Goal: Transaction & Acquisition: Purchase product/service

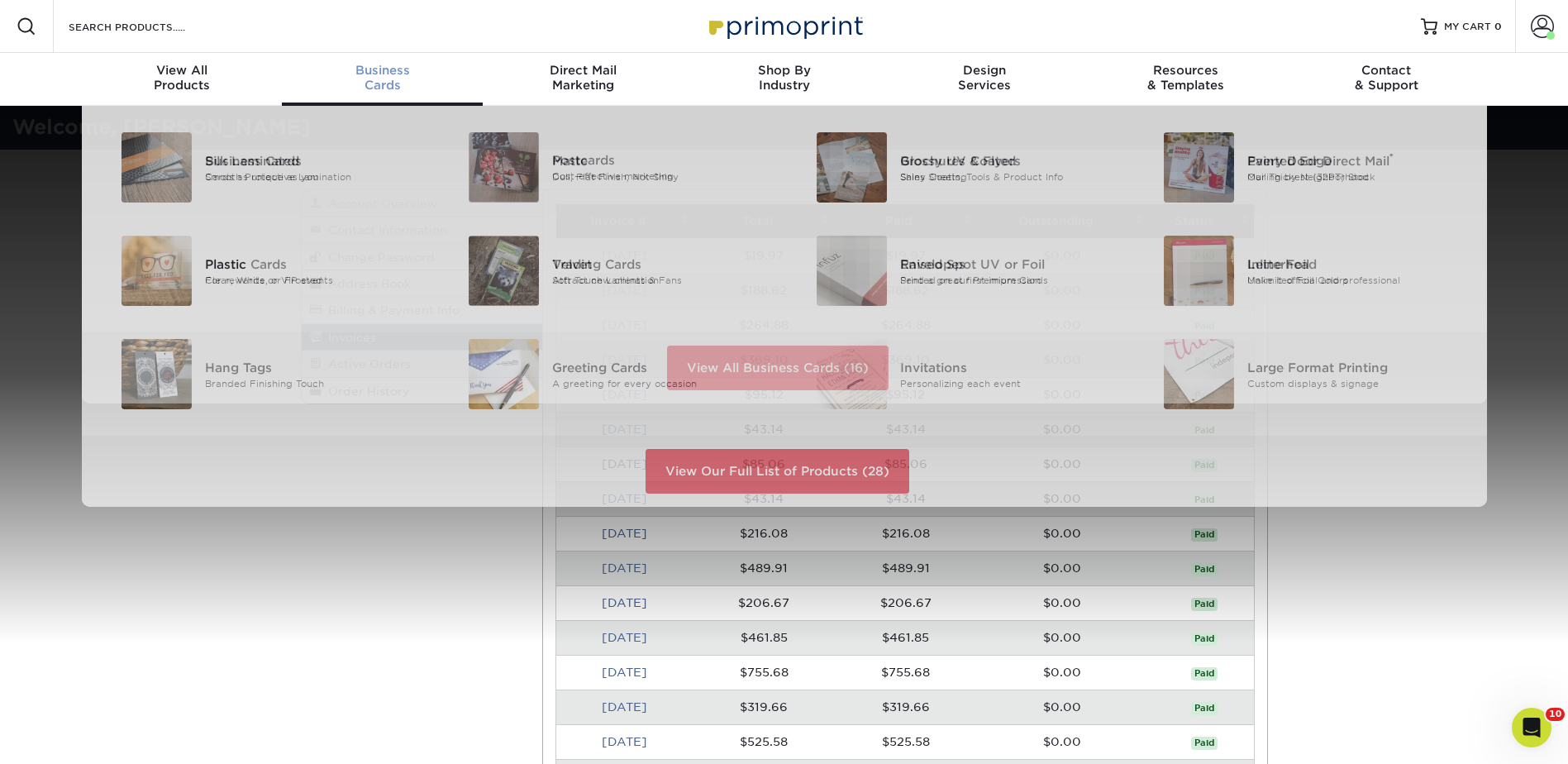
click at [384, 76] on span "Business" at bounding box center [382, 70] width 201 height 15
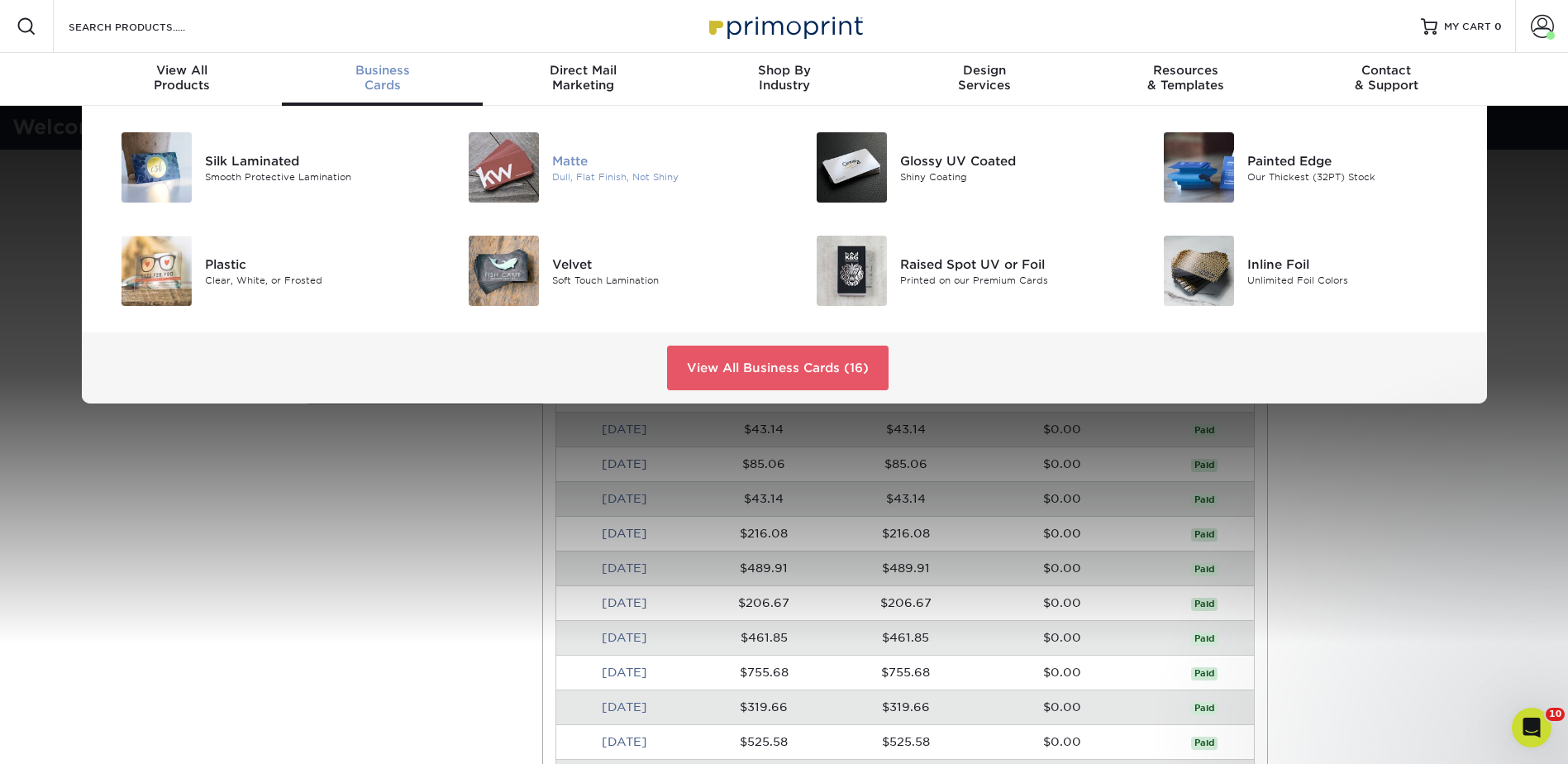
click at [530, 171] on img at bounding box center [504, 168] width 70 height 70
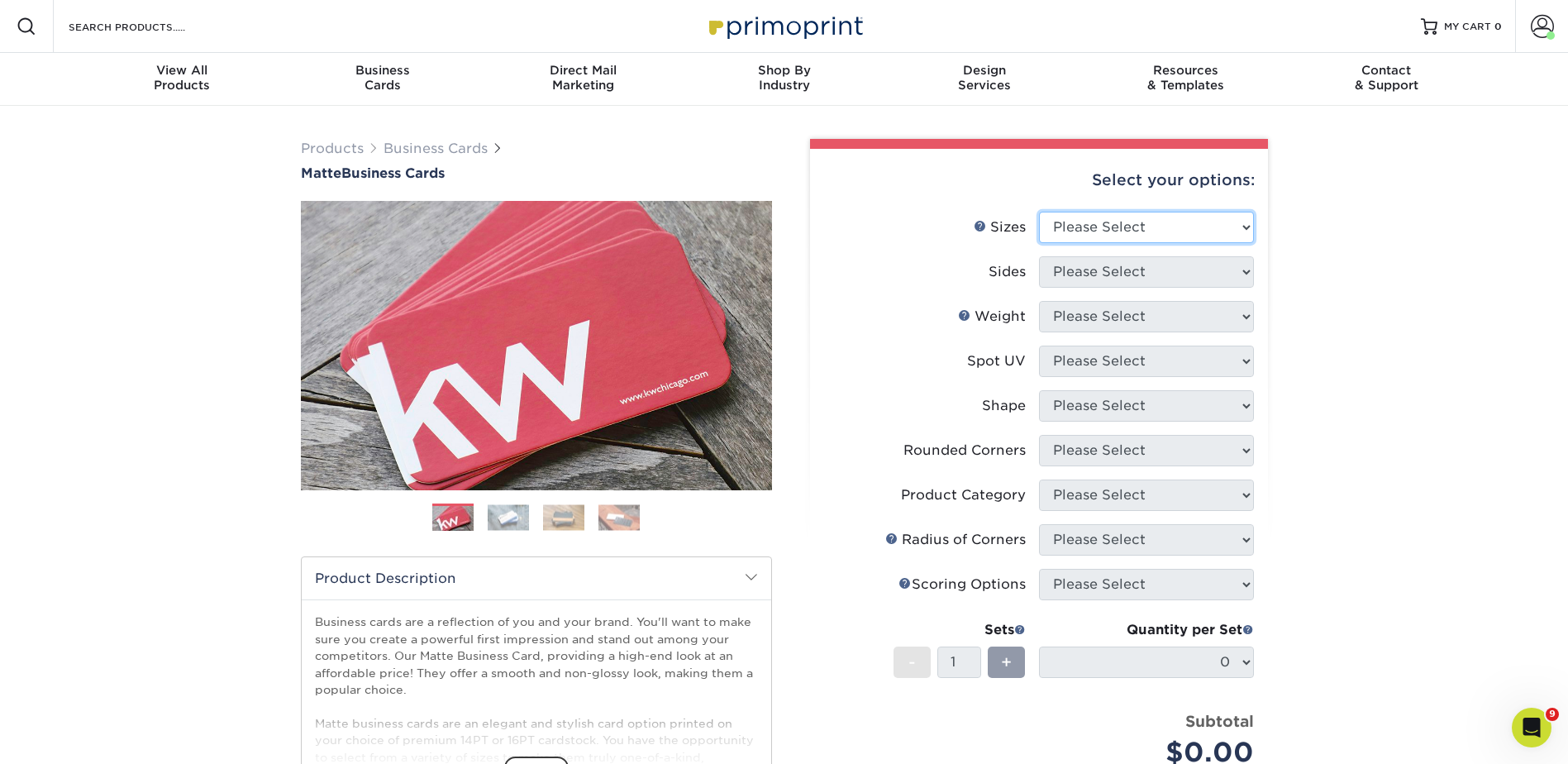
click at [1196, 227] on select "Please Select 1.5" x 3.5" - Mini 1.75" x 3.5" - Mini 2" x 2" - Square 2" x 3" -…" at bounding box center [1146, 227] width 215 height 31
select select "2.00x3.50"
click at [1039, 211] on select "Please Select 1.5" x 3.5" - Mini 1.75" x 3.5" - Mini 2" x 2" - Square 2" x 3" -…" at bounding box center [1146, 227] width 215 height 31
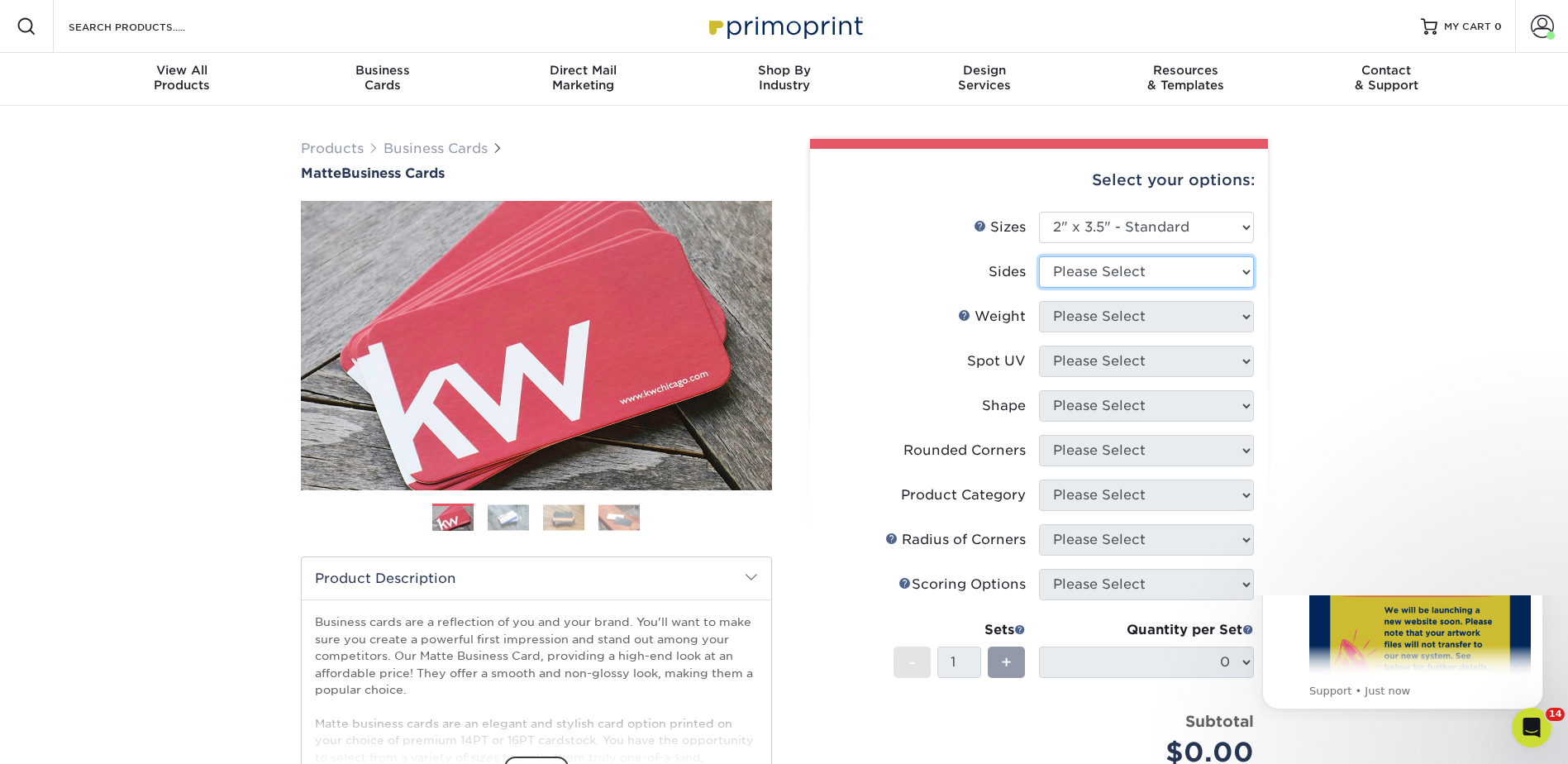
click at [1143, 268] on select "Please Select Print Both Sides Print Front Only" at bounding box center [1146, 271] width 215 height 31
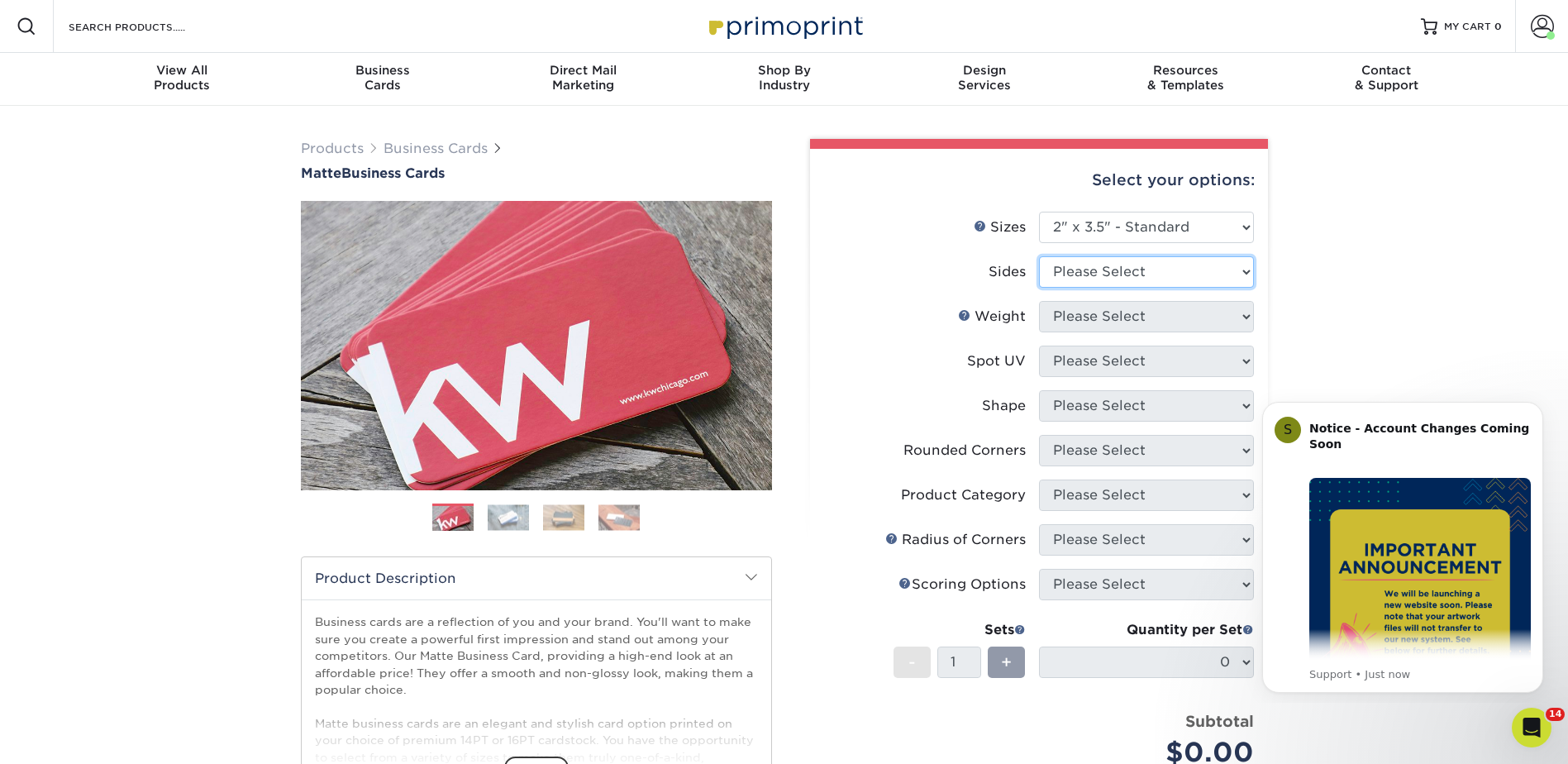
select select "13abbda7-1d64-4f25-8bb2-c179b224825d"
click at [1039, 256] on select "Please Select Print Both Sides Print Front Only" at bounding box center [1146, 271] width 215 height 31
click at [1140, 319] on select "Please Select 16PT 14PT" at bounding box center [1146, 316] width 215 height 31
select select "16PT"
click at [1039, 301] on select "Please Select 16PT 14PT" at bounding box center [1146, 316] width 215 height 31
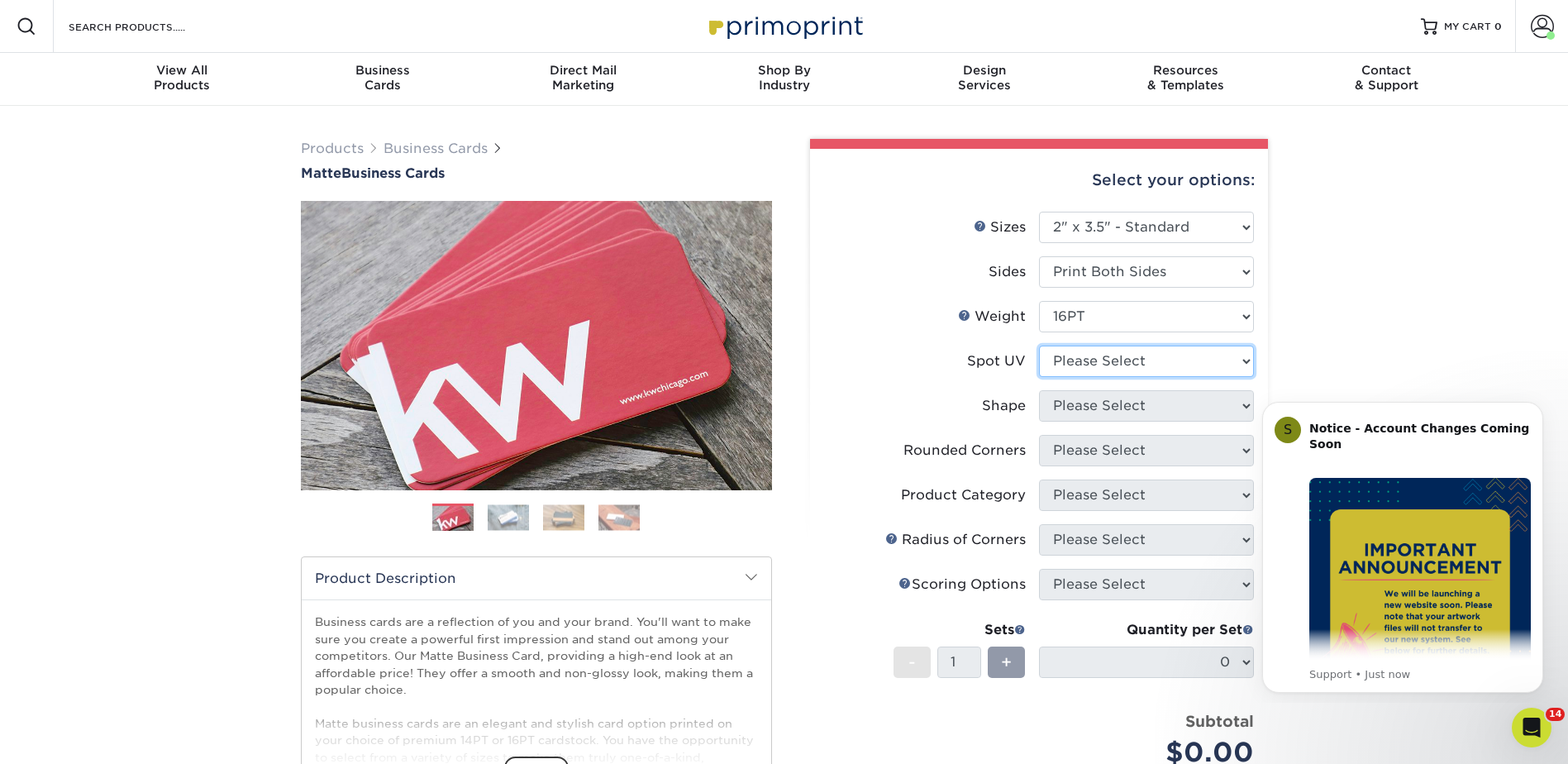
click at [1126, 362] on select "Please Select No Spot UV Front and Back (Both Sides) Front Only Back Only" at bounding box center [1146, 361] width 215 height 31
select select "3"
click at [1039, 346] on select "Please Select No Spot UV Front and Back (Both Sides) Front Only Back Only" at bounding box center [1146, 361] width 215 height 31
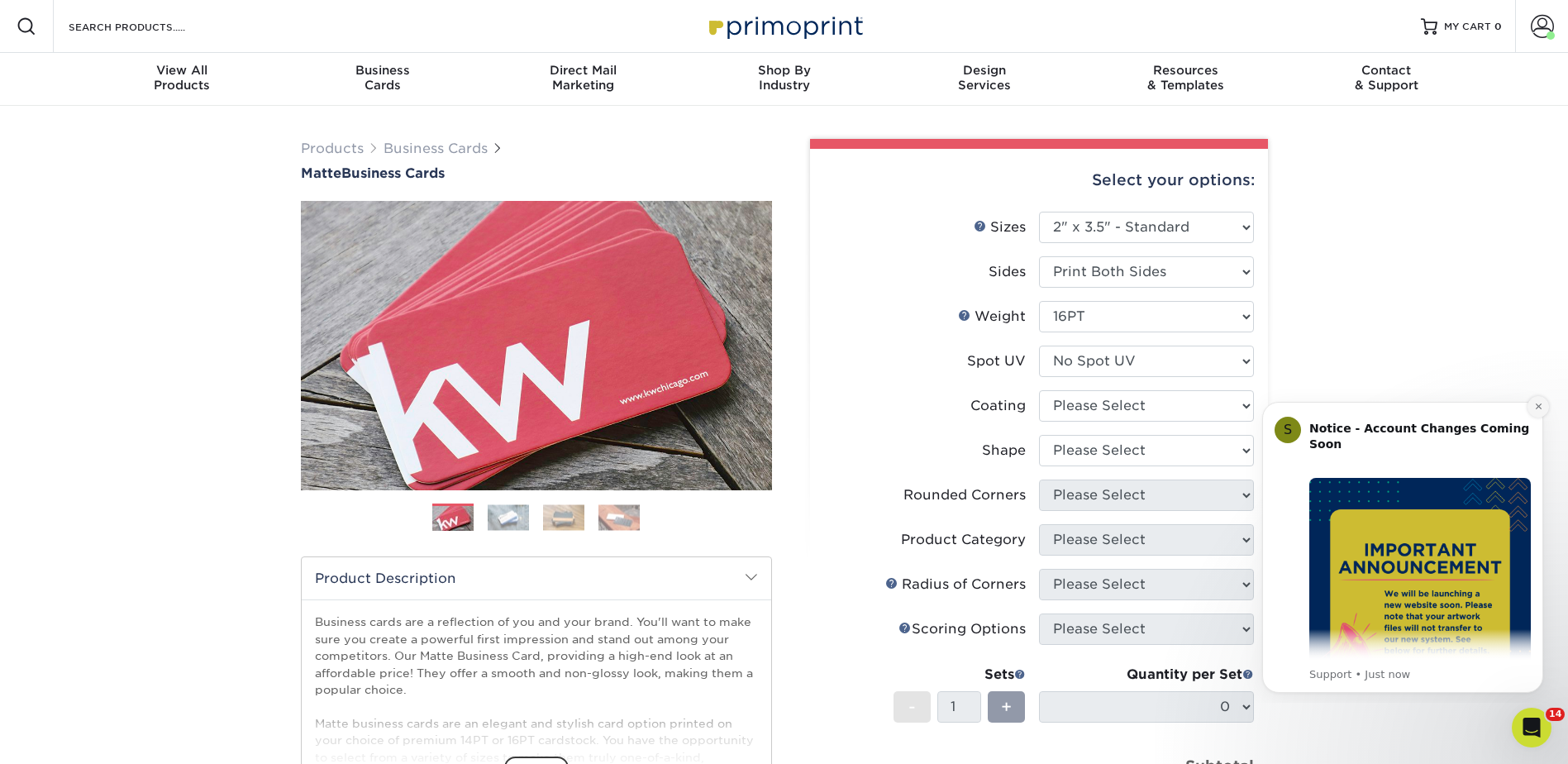
click at [1539, 401] on button "Dismiss notification" at bounding box center [1538, 407] width 22 height 22
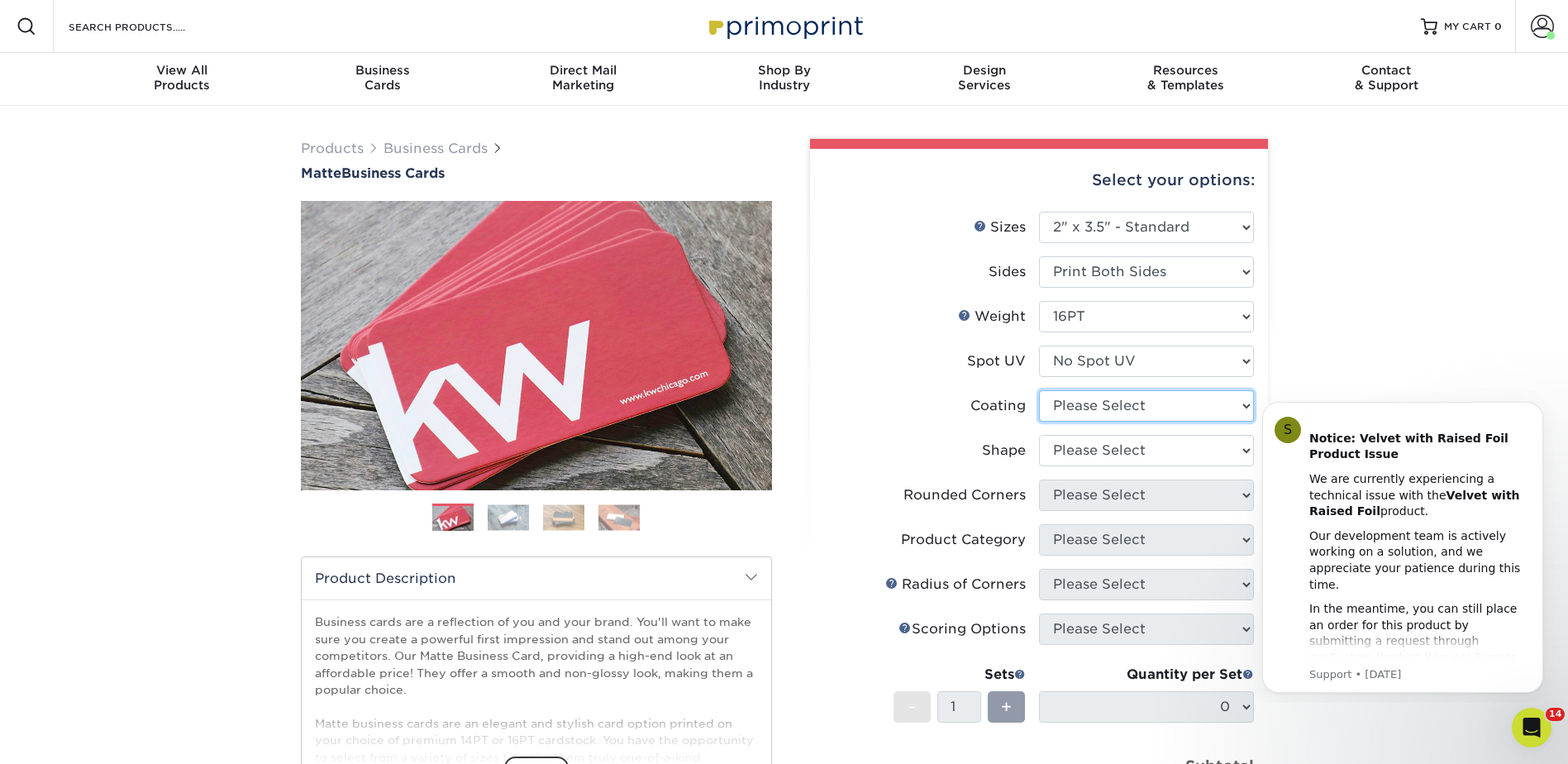
click at [1119, 405] on select at bounding box center [1146, 406] width 215 height 31
select select "121bb7b5-3b4d-429f-bd8d-bbf80e953313"
click at [1039, 391] on select at bounding box center [1146, 406] width 215 height 31
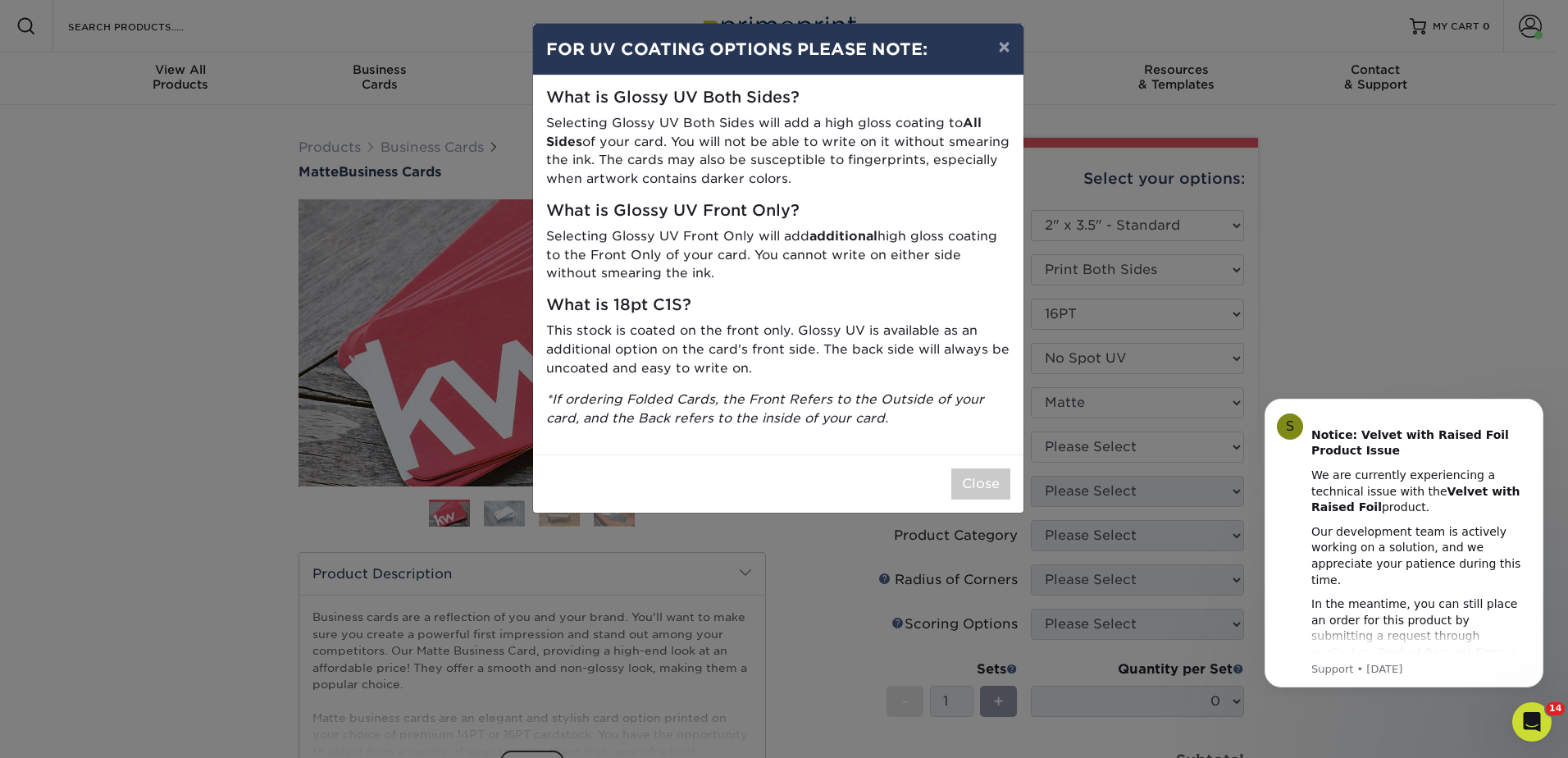
click at [874, 156] on p "Selecting Glossy UV Both Sides will add a high gloss coating to All Sides of yo…" at bounding box center [777, 151] width 464 height 75
click at [1005, 42] on button "×" at bounding box center [1004, 46] width 38 height 46
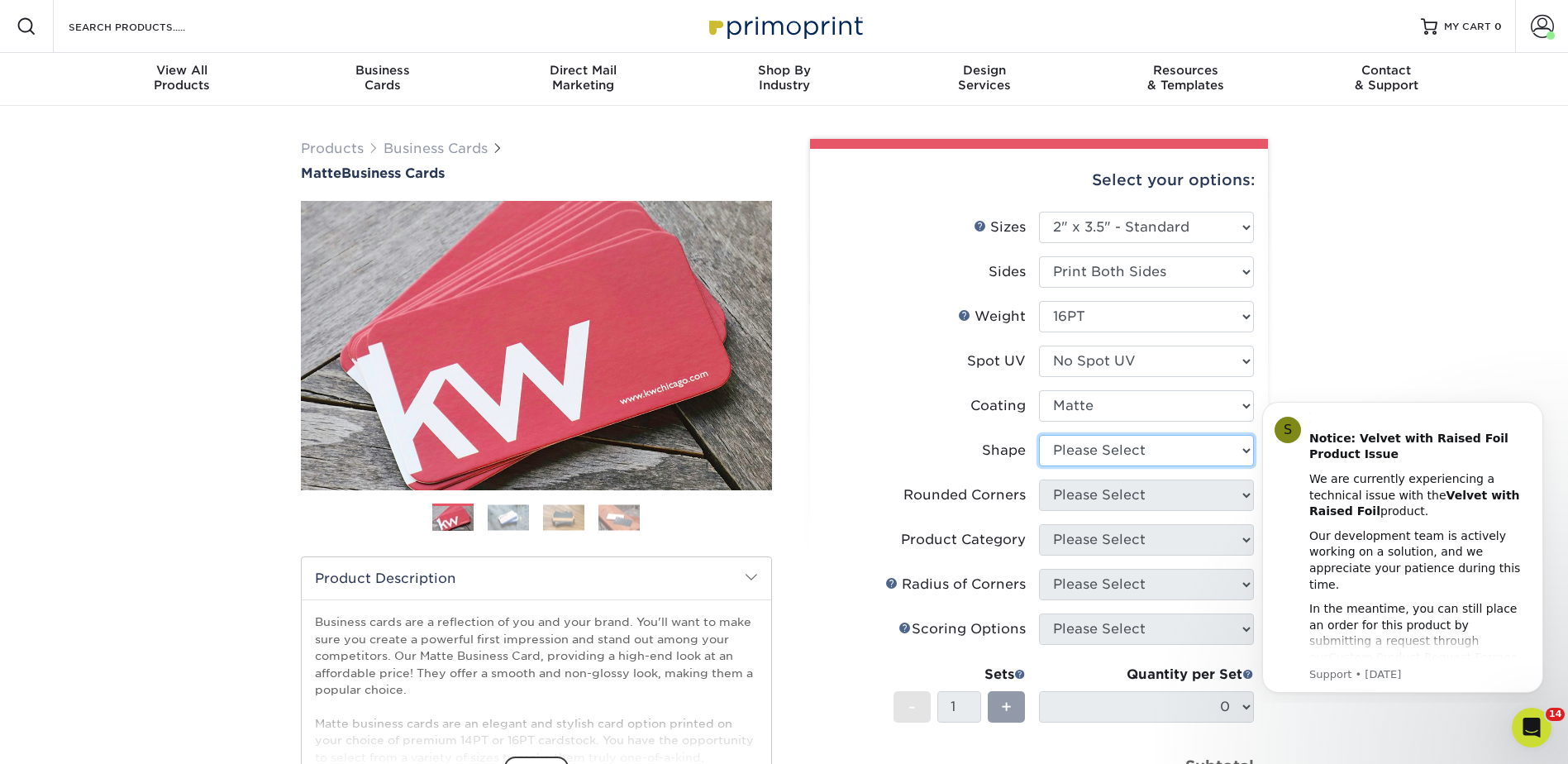
click at [1170, 455] on select "Please Select Standard Oval" at bounding box center [1146, 451] width 215 height 31
select select "standard"
click at [1039, 435] on select "Please Select Standard Oval" at bounding box center [1146, 451] width 215 height 31
click at [1194, 504] on select "Please Select Yes - Round 2 Corners Yes - Round 4 Corners No" at bounding box center [1146, 495] width 215 height 31
select select "0"
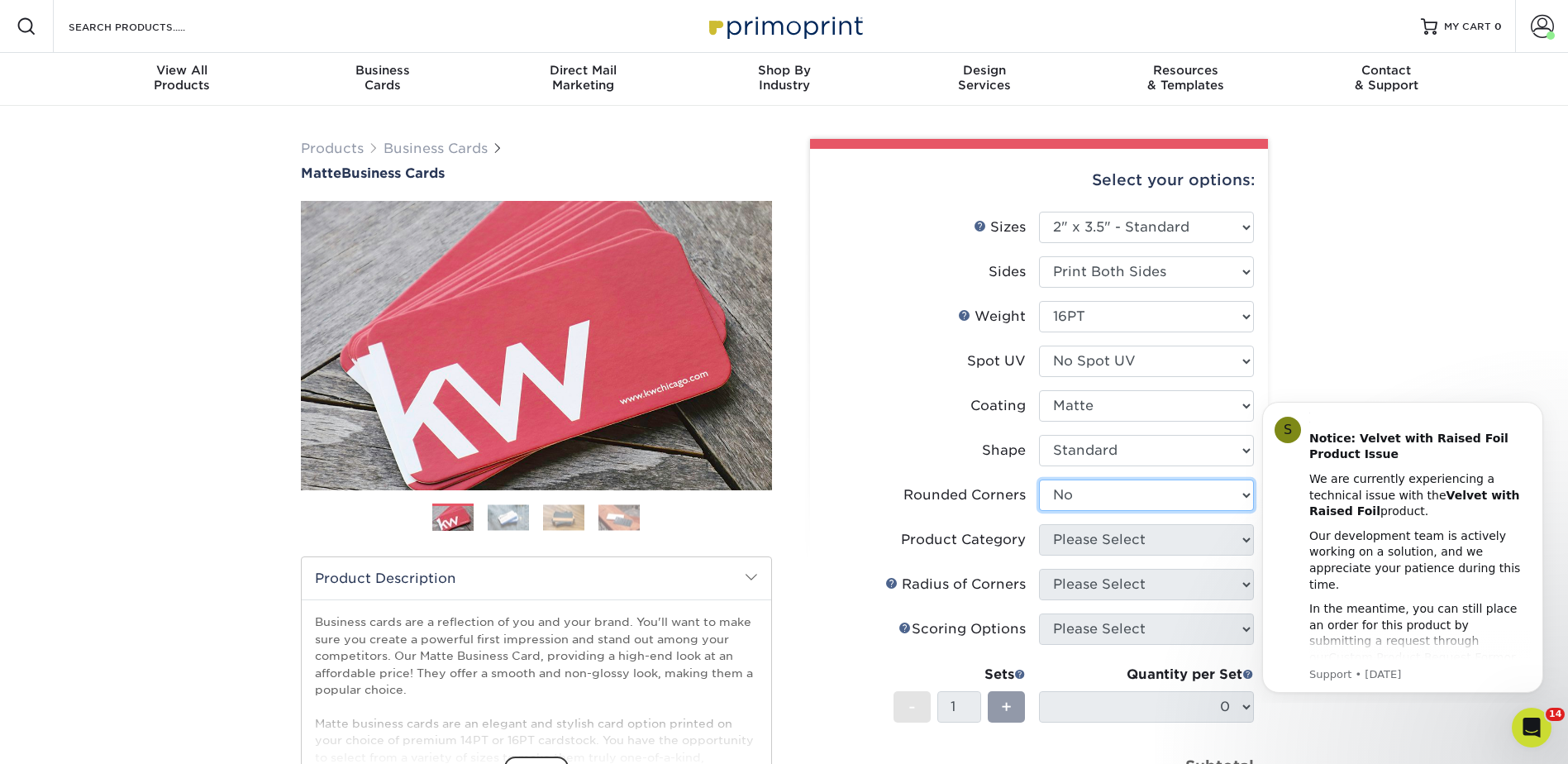
click at [1039, 480] on select "Please Select Yes - Round 2 Corners Yes - Round 4 Corners No" at bounding box center [1146, 495] width 215 height 31
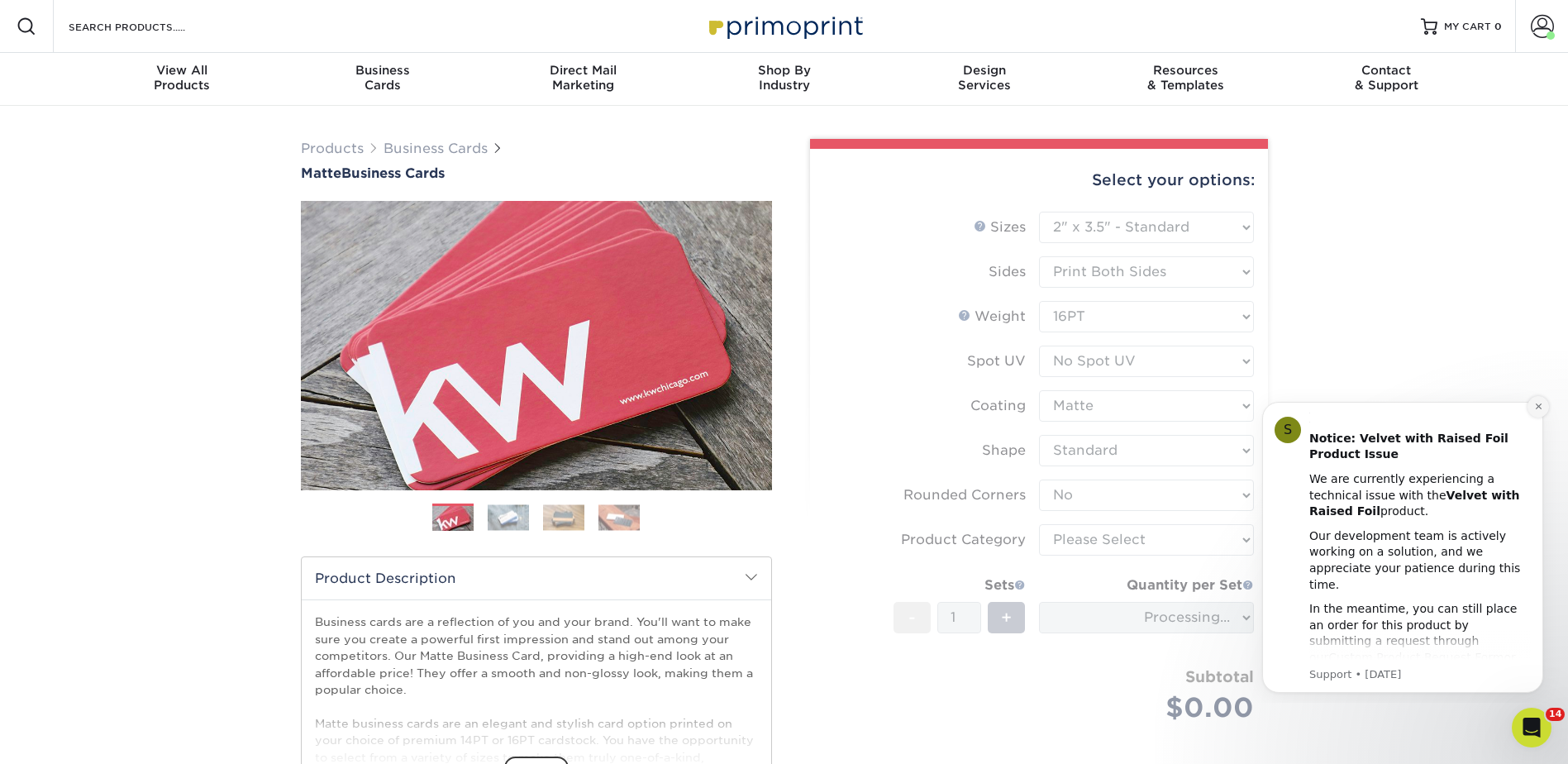
click at [1540, 404] on icon "Dismiss notification" at bounding box center [1538, 407] width 10 height 10
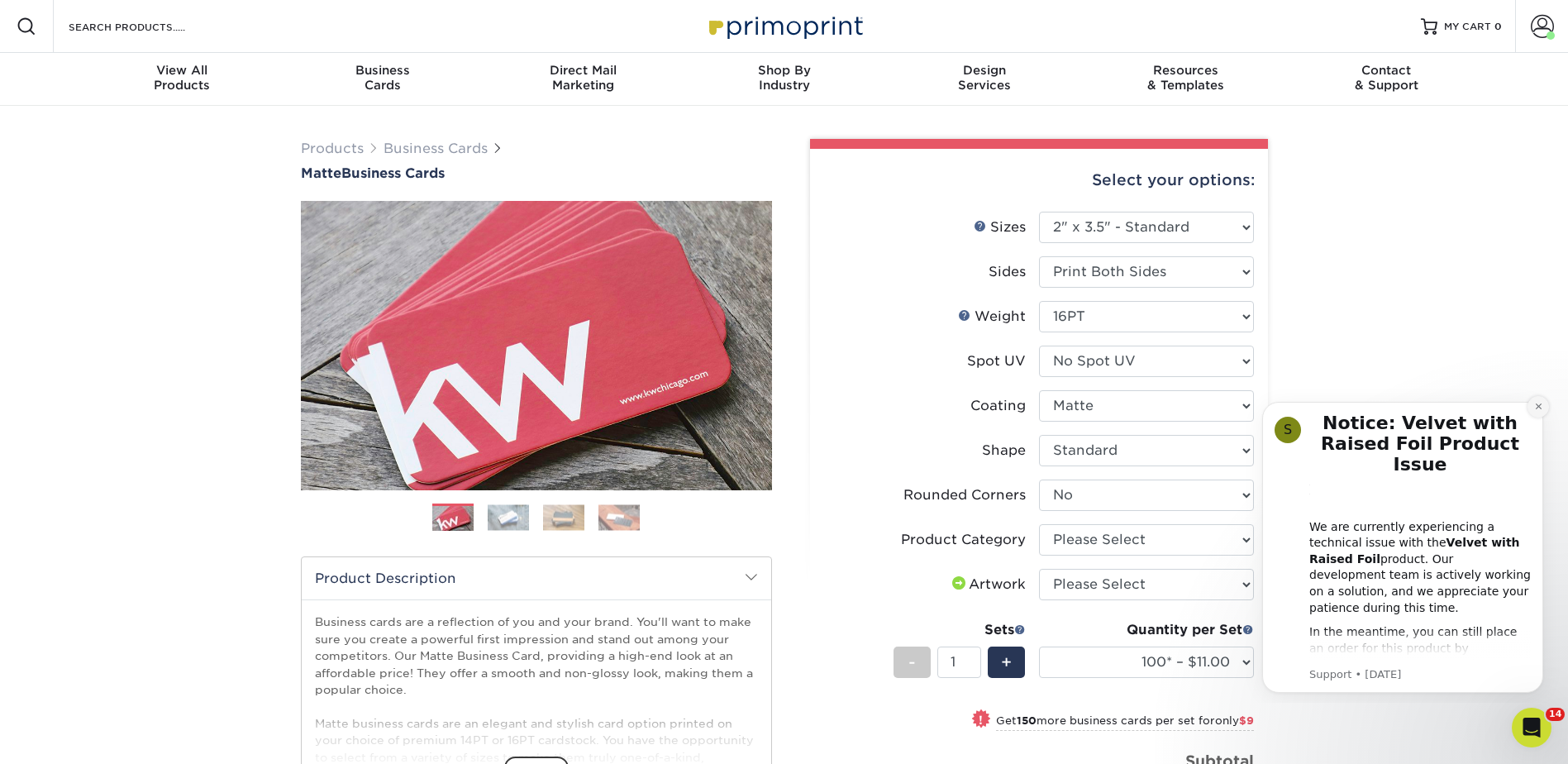
click at [1538, 409] on icon "Dismiss notification" at bounding box center [1538, 407] width 10 height 10
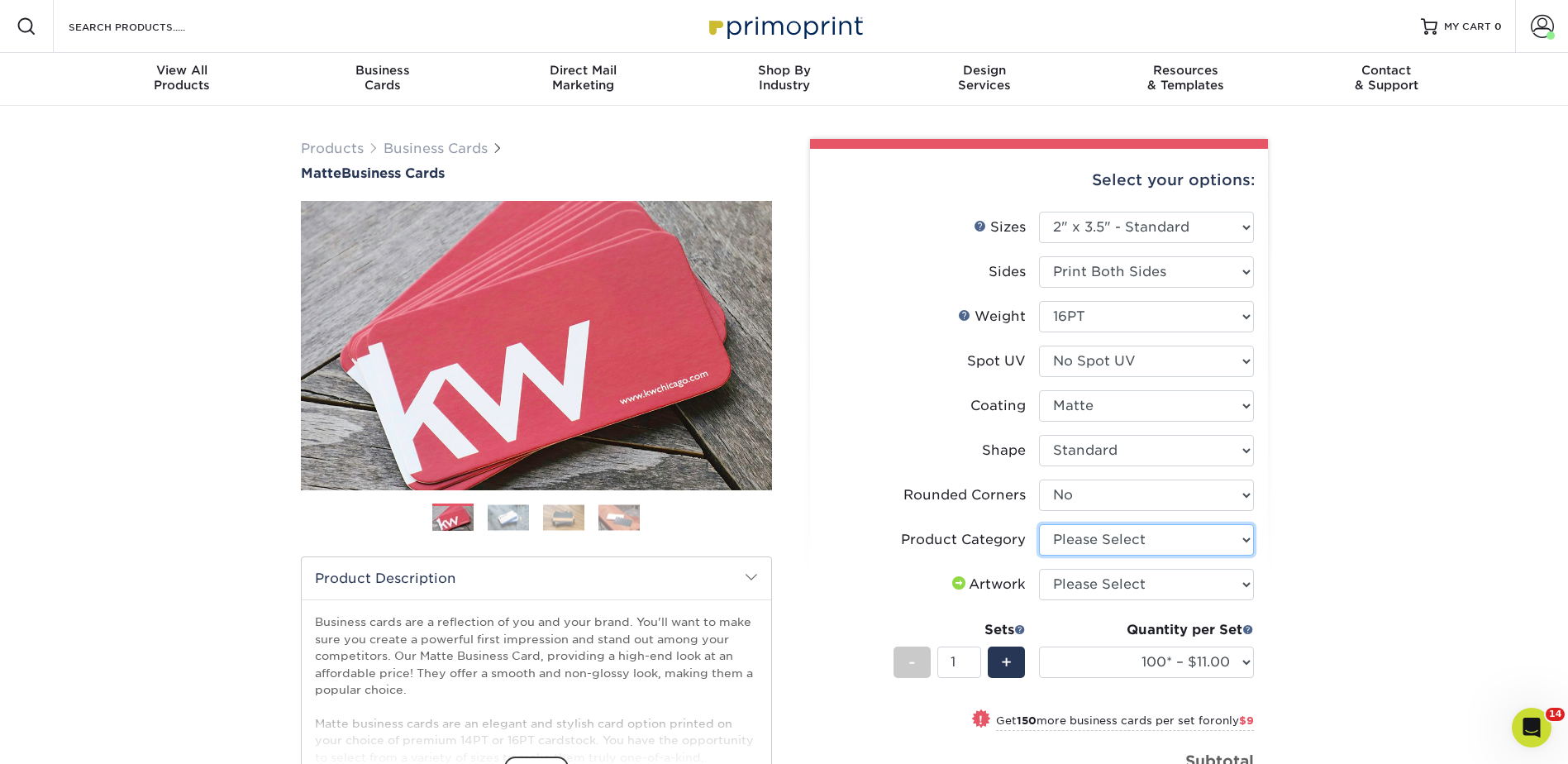
click at [1225, 539] on select "Please Select Business Cards" at bounding box center [1146, 539] width 215 height 31
select select "3b5148f1-0588-4f88-a218-97bcfdce65c1"
click at [1039, 524] on select "Please Select Business Cards" at bounding box center [1146, 539] width 215 height 31
click at [1170, 581] on select "Please Select I will upload files I need a design - $100" at bounding box center [1146, 584] width 215 height 31
select select "upload"
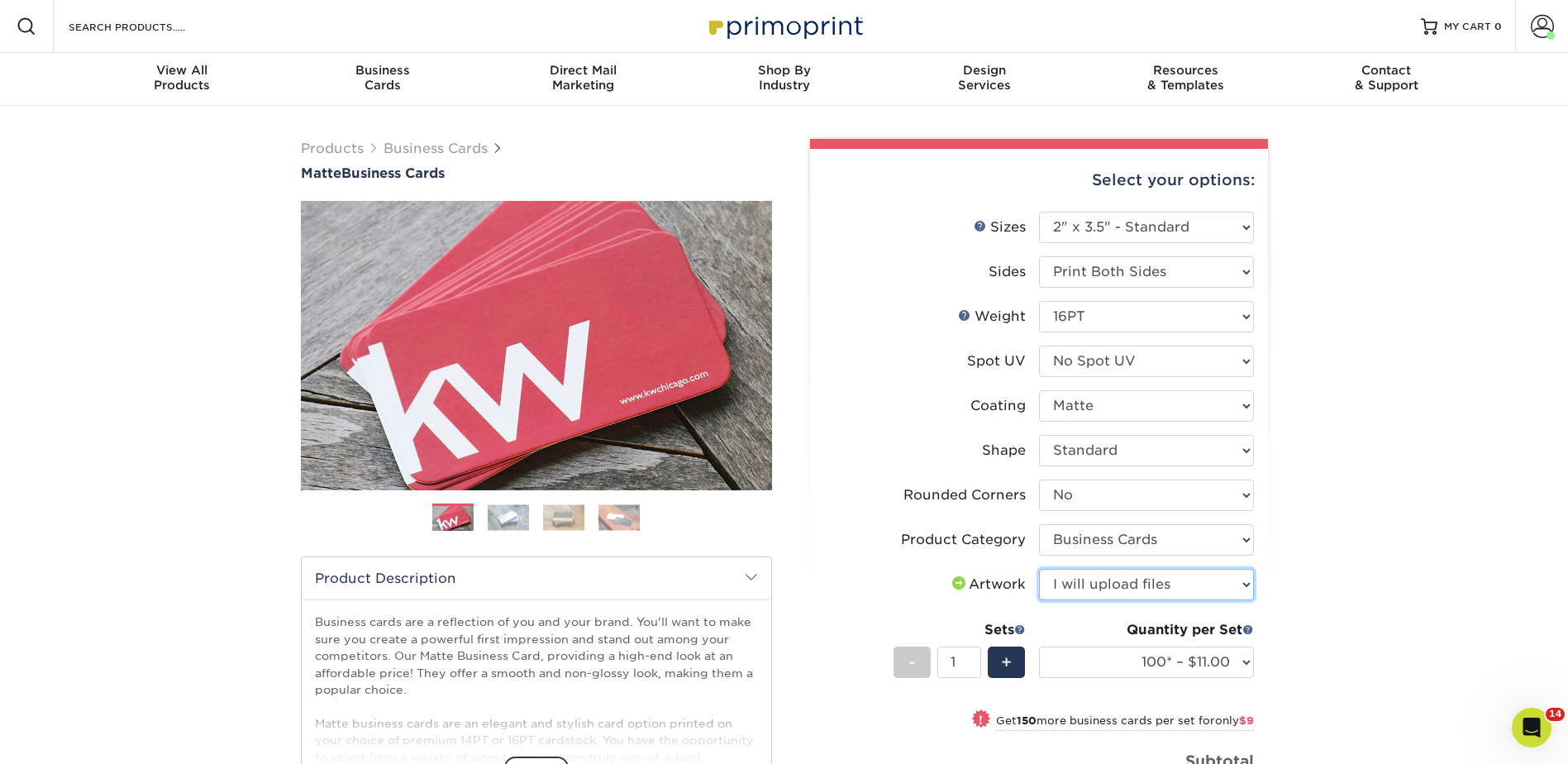
click at [1039, 569] on select "Please Select I will upload files I need a design - $100" at bounding box center [1146, 584] width 215 height 31
click at [1245, 660] on select "100* – $11.00 250* – $20.00 500 – $39.00 1000 – $49.00 2500 – $87.00 5000 – $16…" at bounding box center [1146, 662] width 215 height 31
select select "500 – $39.00"
click at [1039, 647] on select "100* – $11.00 250* – $20.00 500 – $39.00 1000 – $49.00 2500 – $87.00 5000 – $16…" at bounding box center [1146, 662] width 215 height 31
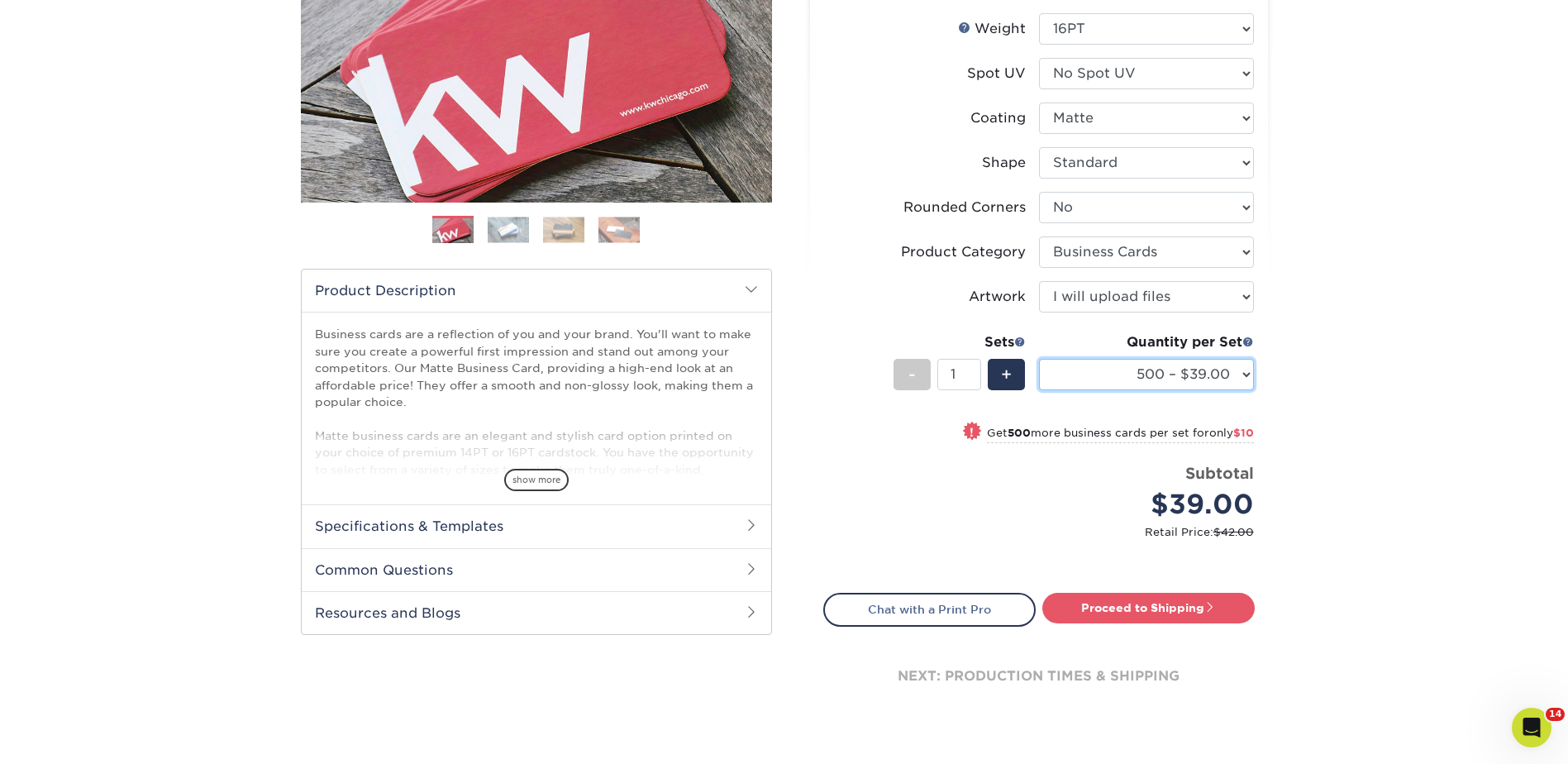
scroll to position [331, 0]
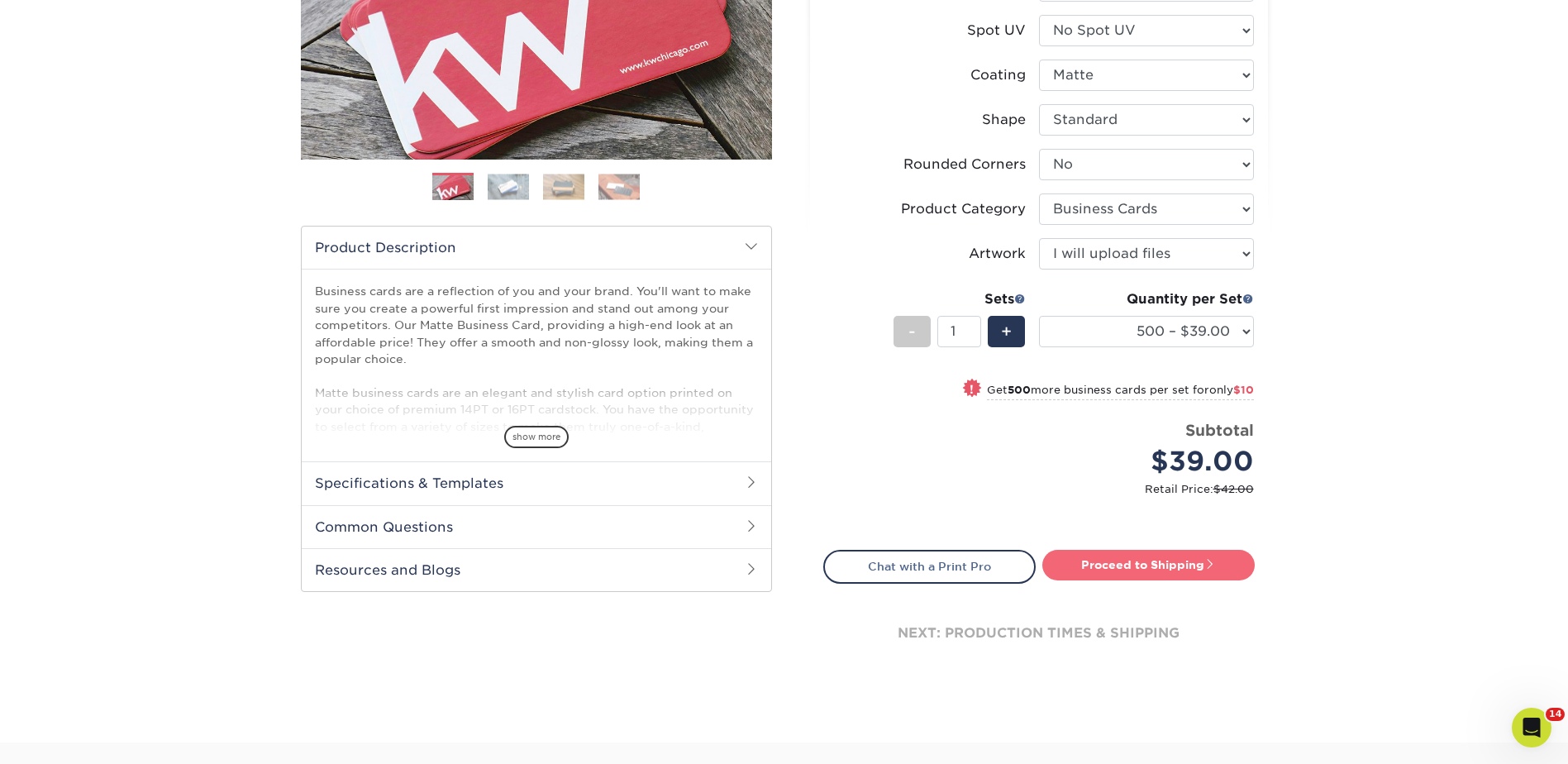
click at [1167, 564] on link "Proceed to Shipping" at bounding box center [1148, 564] width 212 height 30
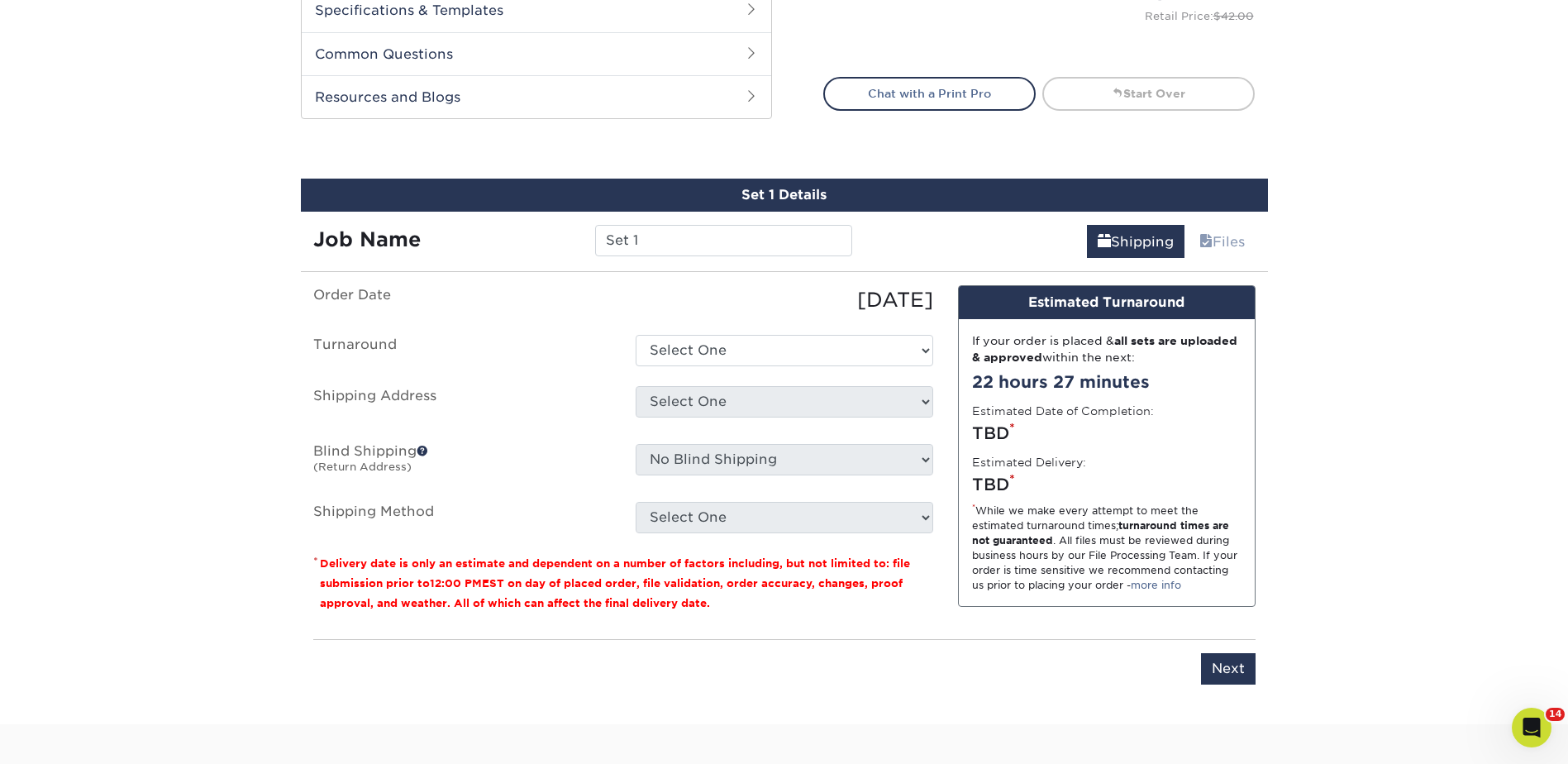
scroll to position [926, 0]
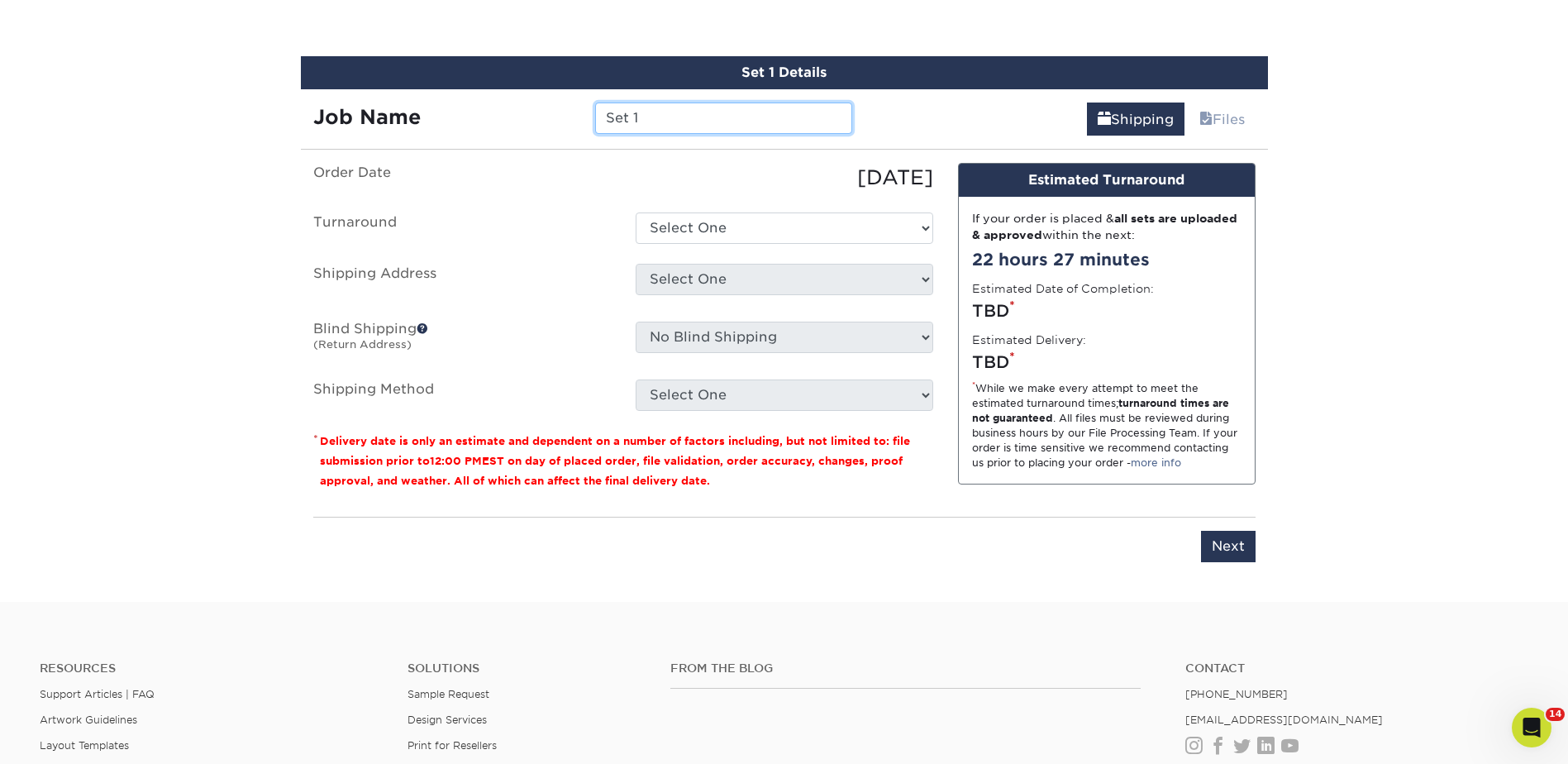
drag, startPoint x: 653, startPoint y: 119, endPoint x: 531, endPoint y: 129, distance: 122.4
click at [536, 128] on div "Job Name Set 1" at bounding box center [583, 118] width 565 height 31
type input "Emani"
click at [887, 226] on select "Select One 2-4 Business Days 2 Day Next Business Day" at bounding box center [784, 228] width 298 height 31
select select "ba4d2c45-8e19-4993-837d-70fa4a9fa615"
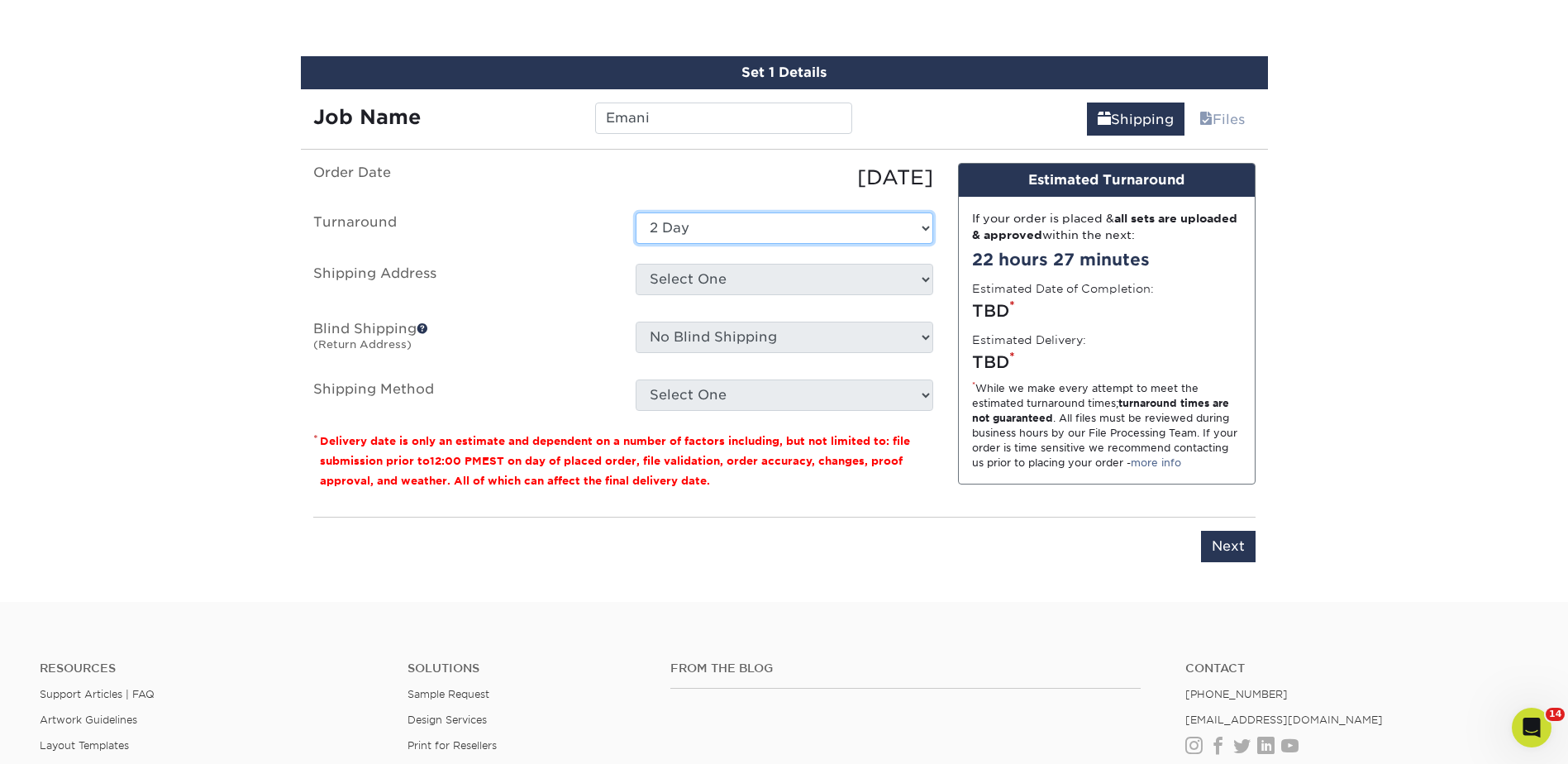
click at [636, 212] on select "Select One 2-4 Business Days 2 Day Next Business Day" at bounding box center [784, 228] width 298 height 31
click at [793, 286] on select "Select One Administrative Assistant Alex Amanda Anna Beth Beth @ home Carly Dee…" at bounding box center [784, 279] width 298 height 31
select select "240190"
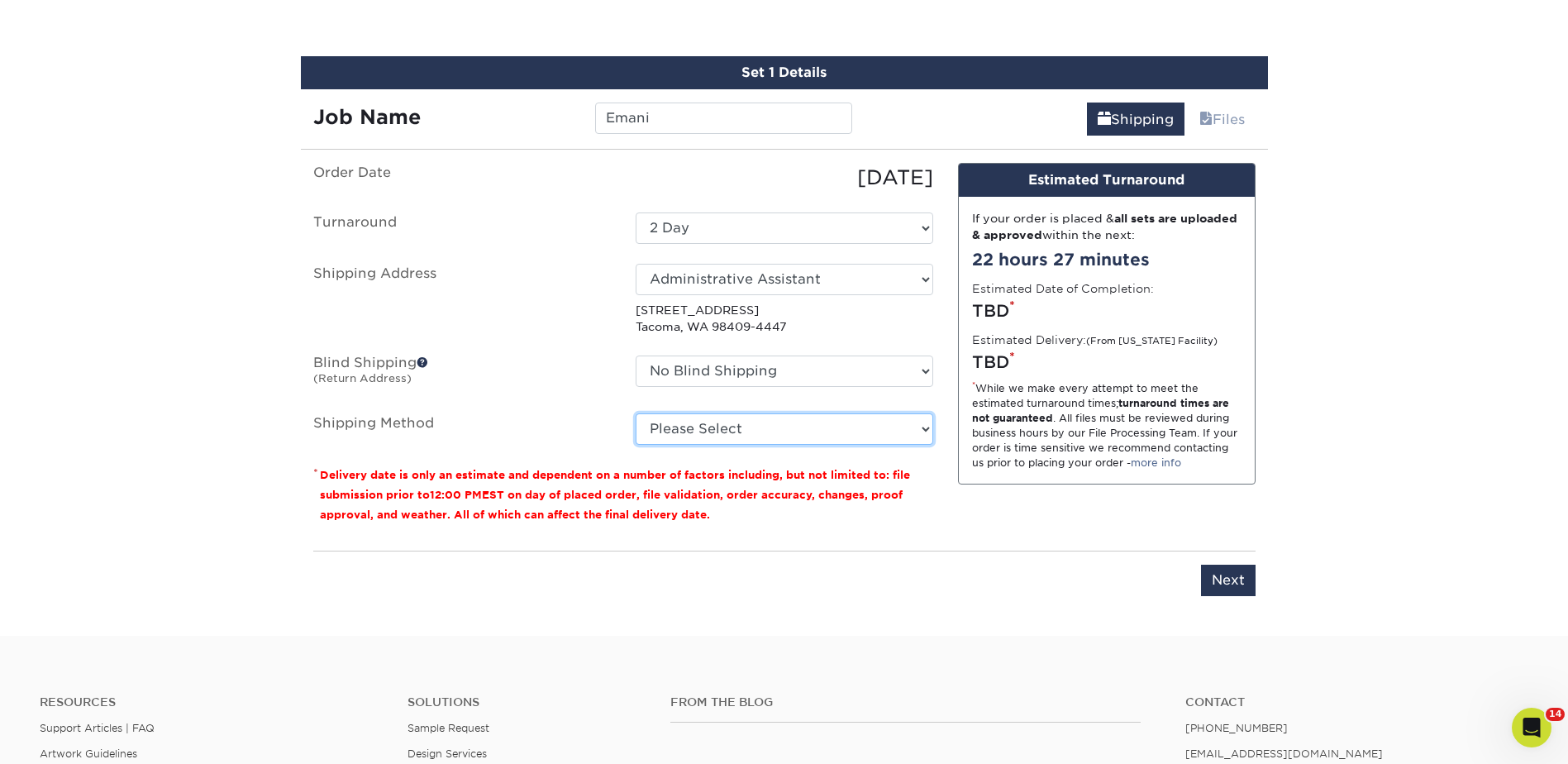
click at [844, 424] on select "Please Select Ground Shipping (+$8.96) 3 Day Shipping Service (+$15.34) 2 Day A…" at bounding box center [784, 429] width 298 height 31
select select "03"
click at [636, 413] on select "Please Select Ground Shipping (+$8.96) 3 Day Shipping Service (+$15.34) 2 Day A…" at bounding box center [784, 429] width 298 height 31
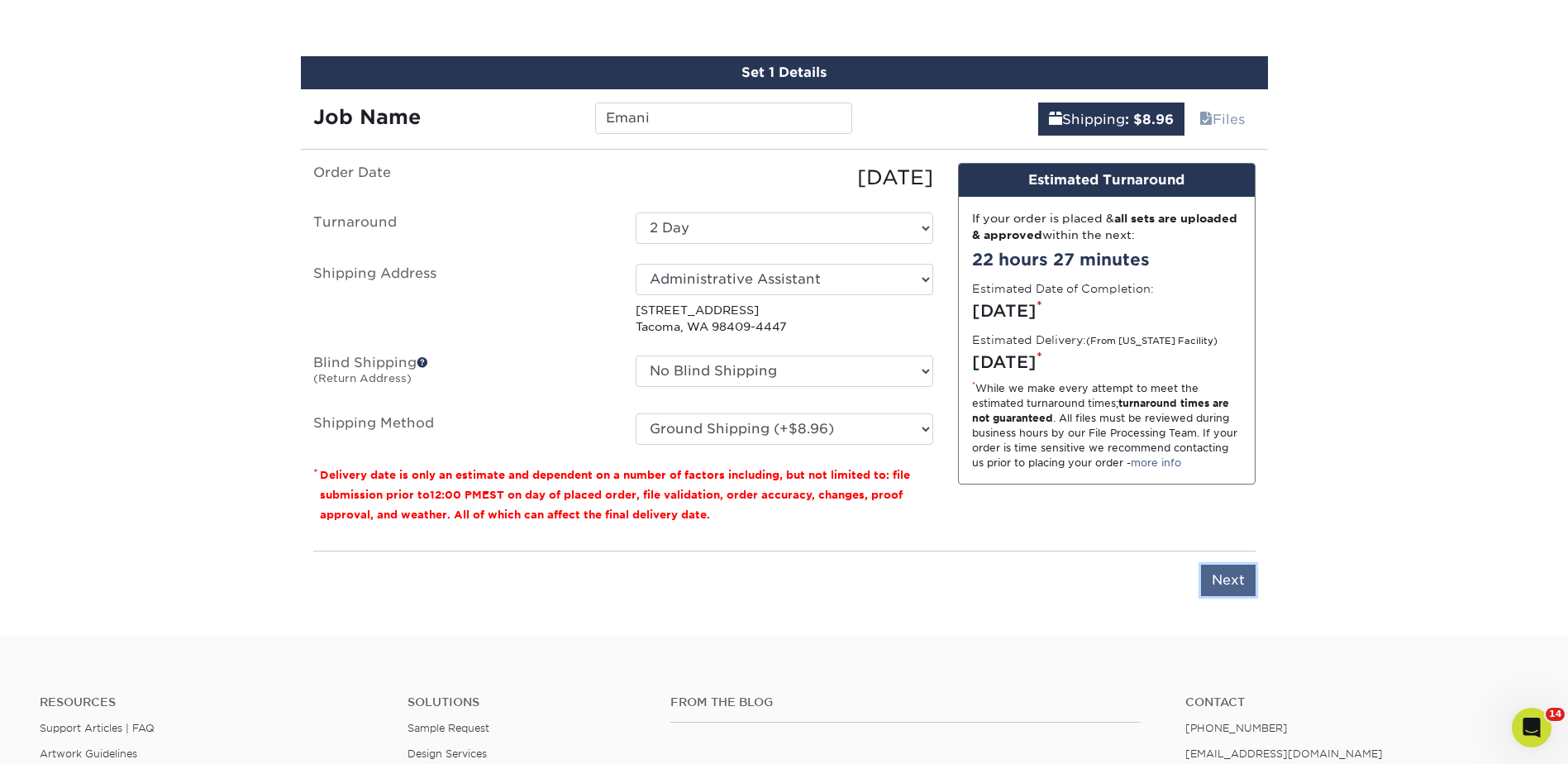
click at [1223, 574] on input "Next" at bounding box center [1228, 580] width 54 height 31
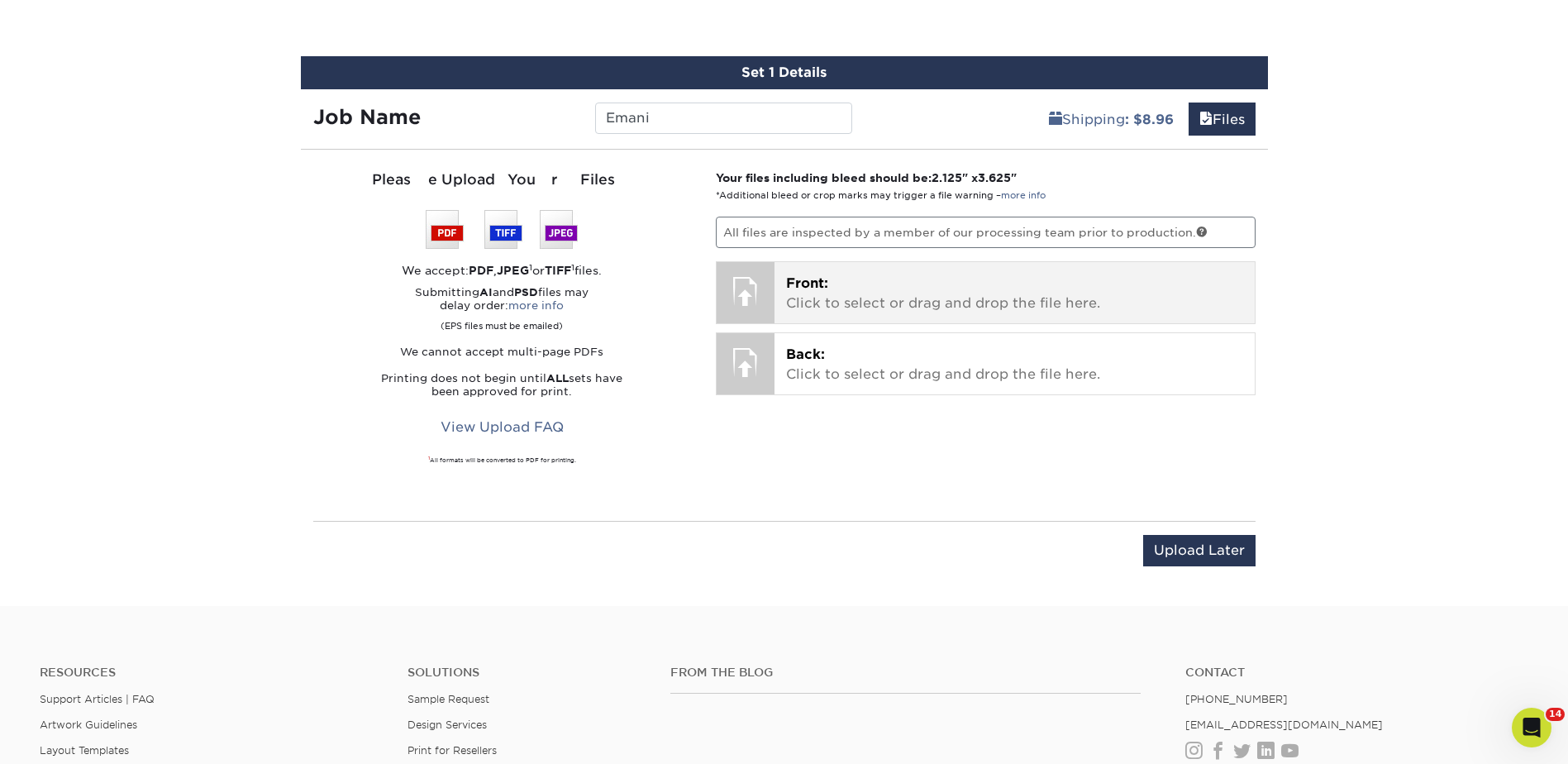
click at [887, 307] on p "Front: Click to select or drag and drop the file here." at bounding box center [1015, 293] width 457 height 40
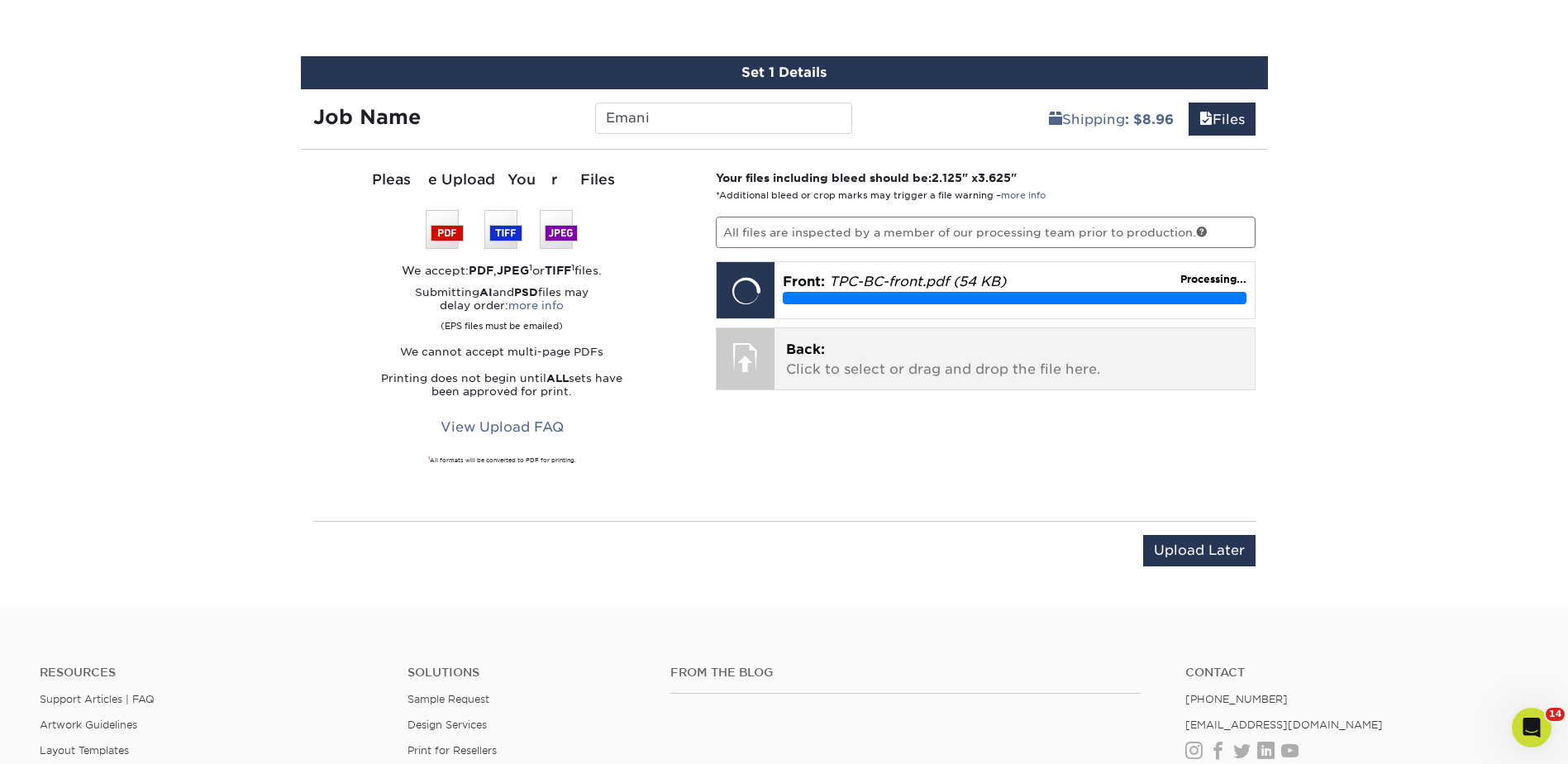
click at [770, 368] on div at bounding box center [745, 357] width 58 height 58
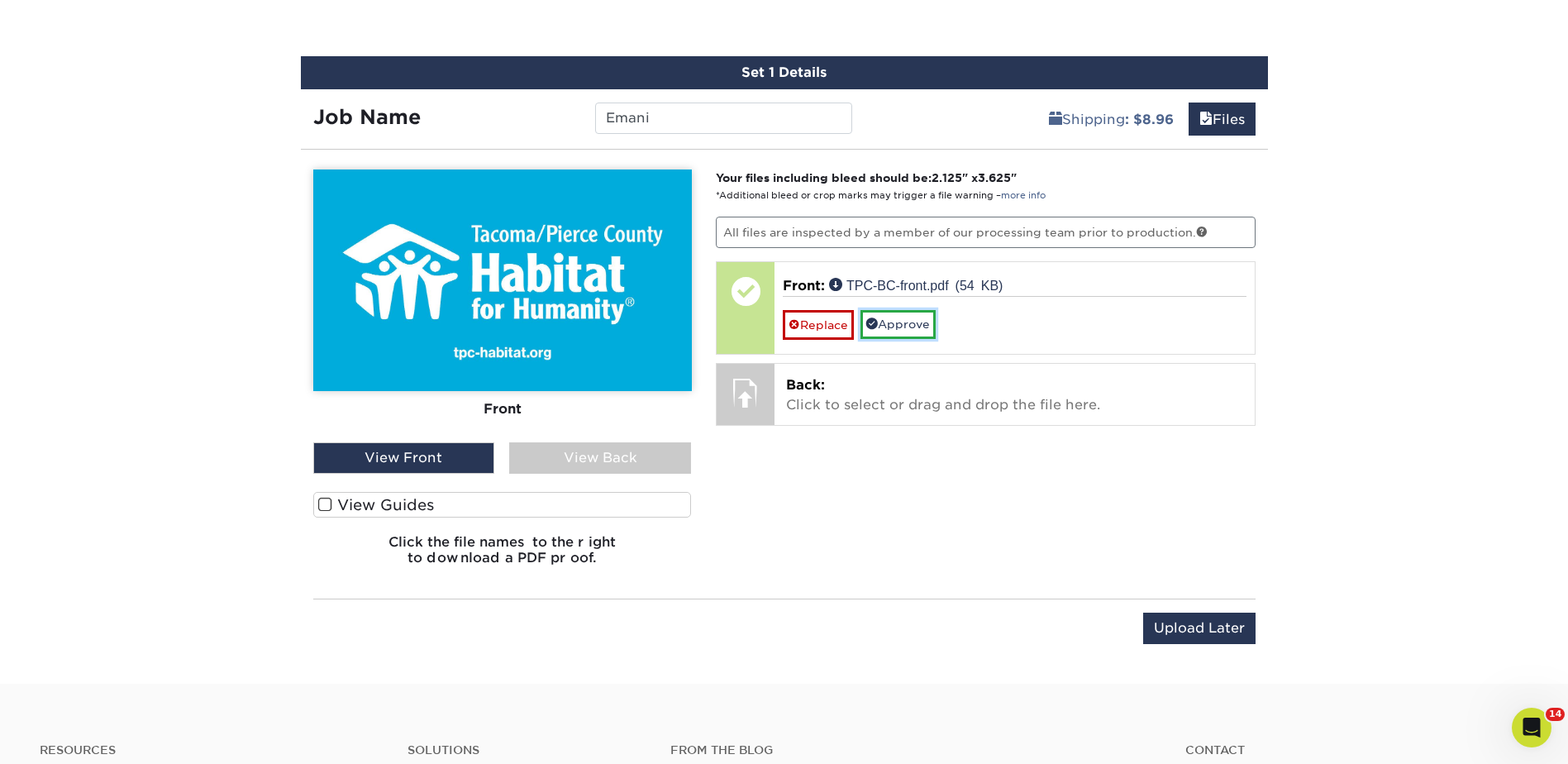
click at [883, 326] on link "Approve" at bounding box center [898, 325] width 75 height 29
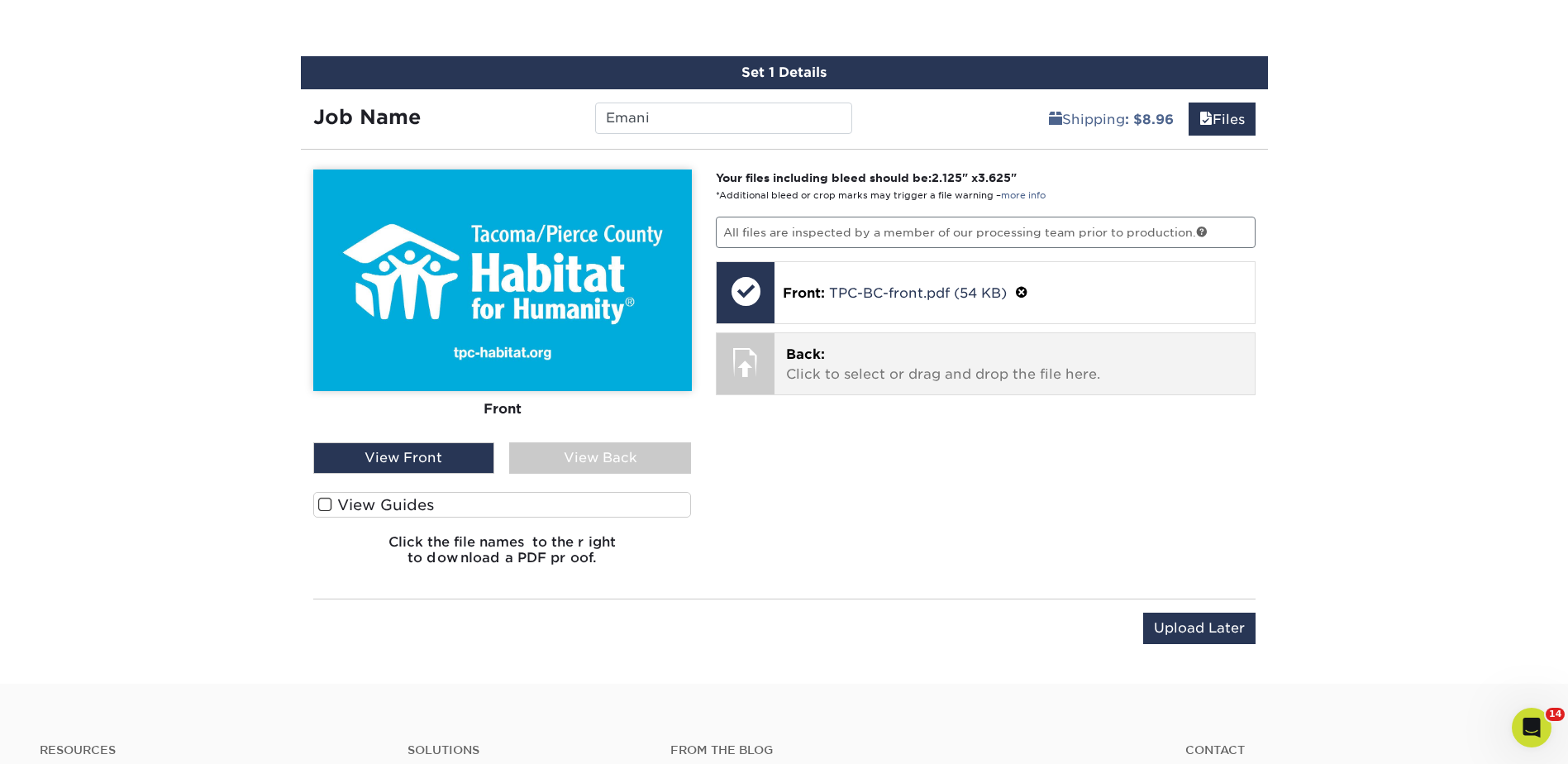
click at [804, 363] on p "Back: Click to select or drag and drop the file here." at bounding box center [1015, 365] width 457 height 40
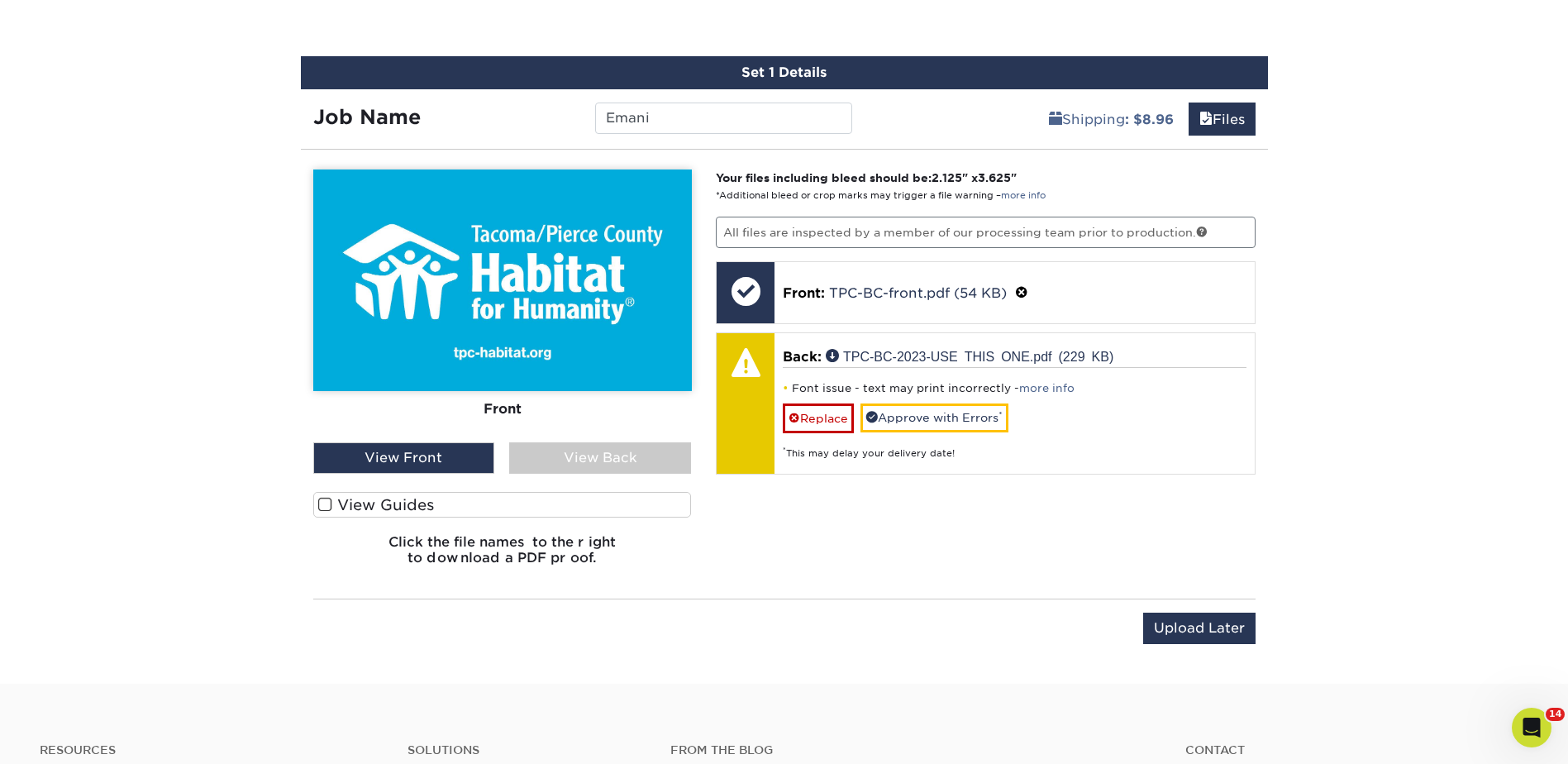
click at [613, 465] on div "View Back" at bounding box center [600, 458] width 182 height 31
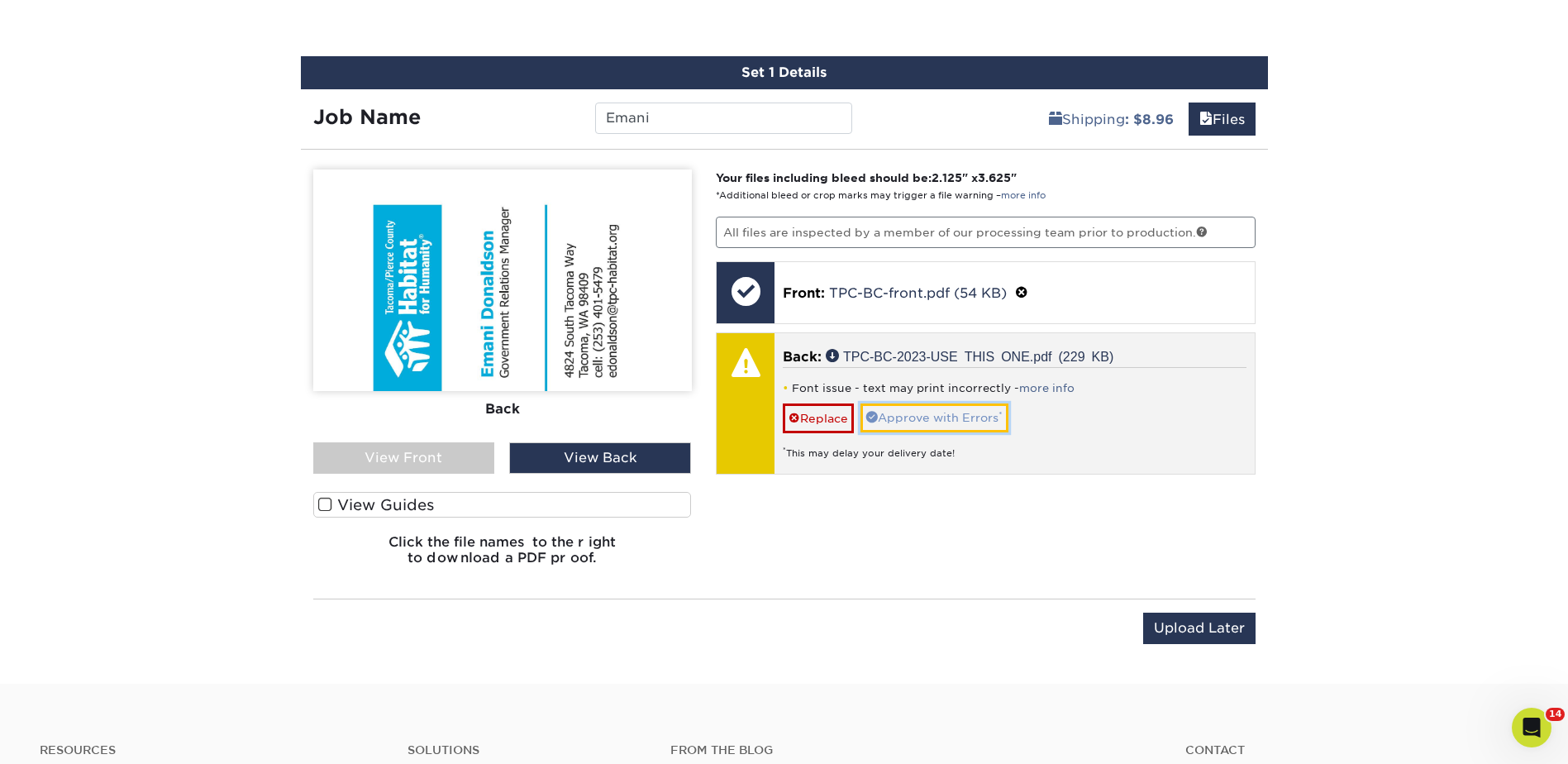
click at [903, 417] on link "Approve with Errors *" at bounding box center [934, 418] width 148 height 29
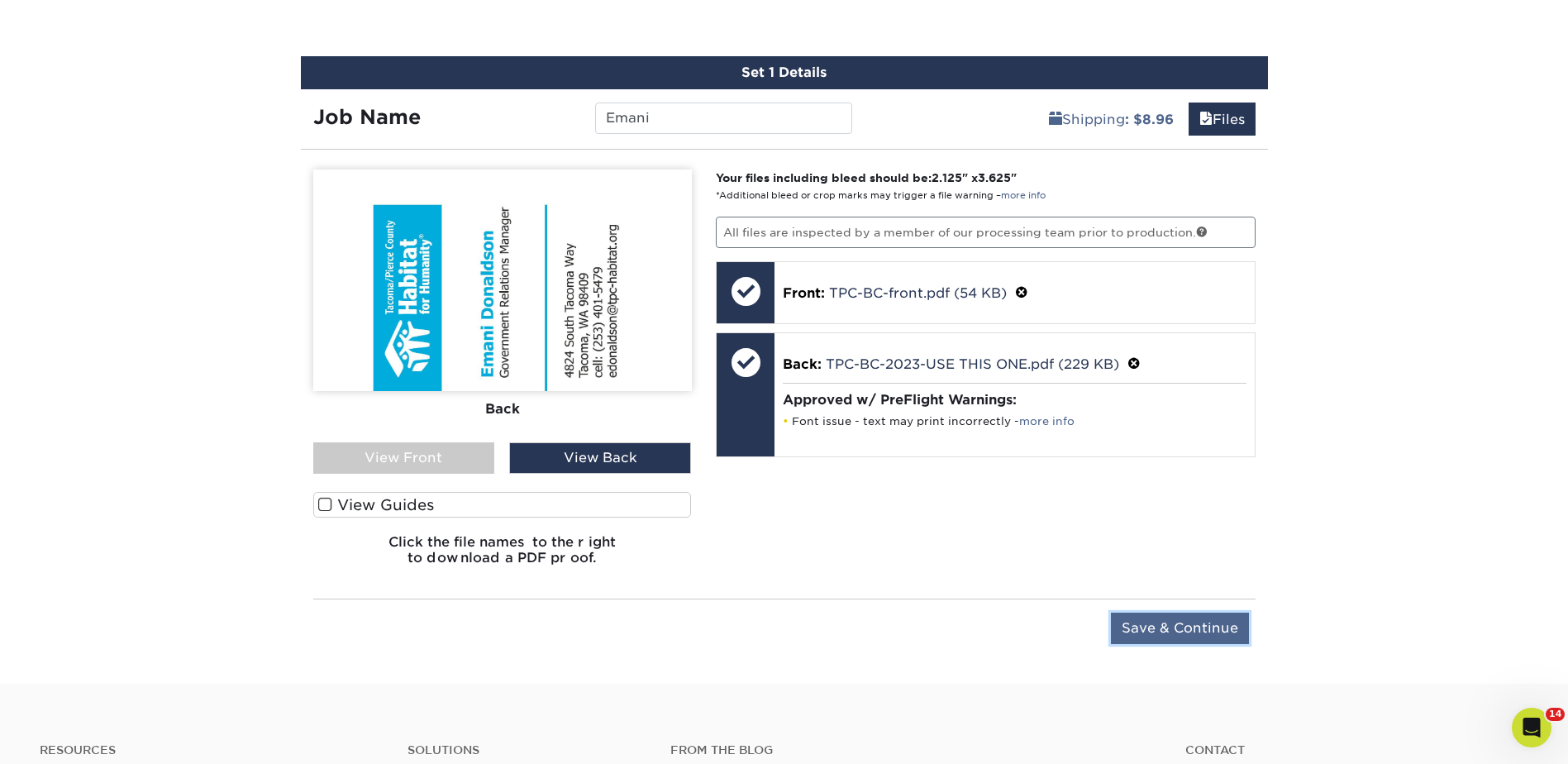
click at [1177, 626] on input "Save & Continue" at bounding box center [1180, 628] width 138 height 31
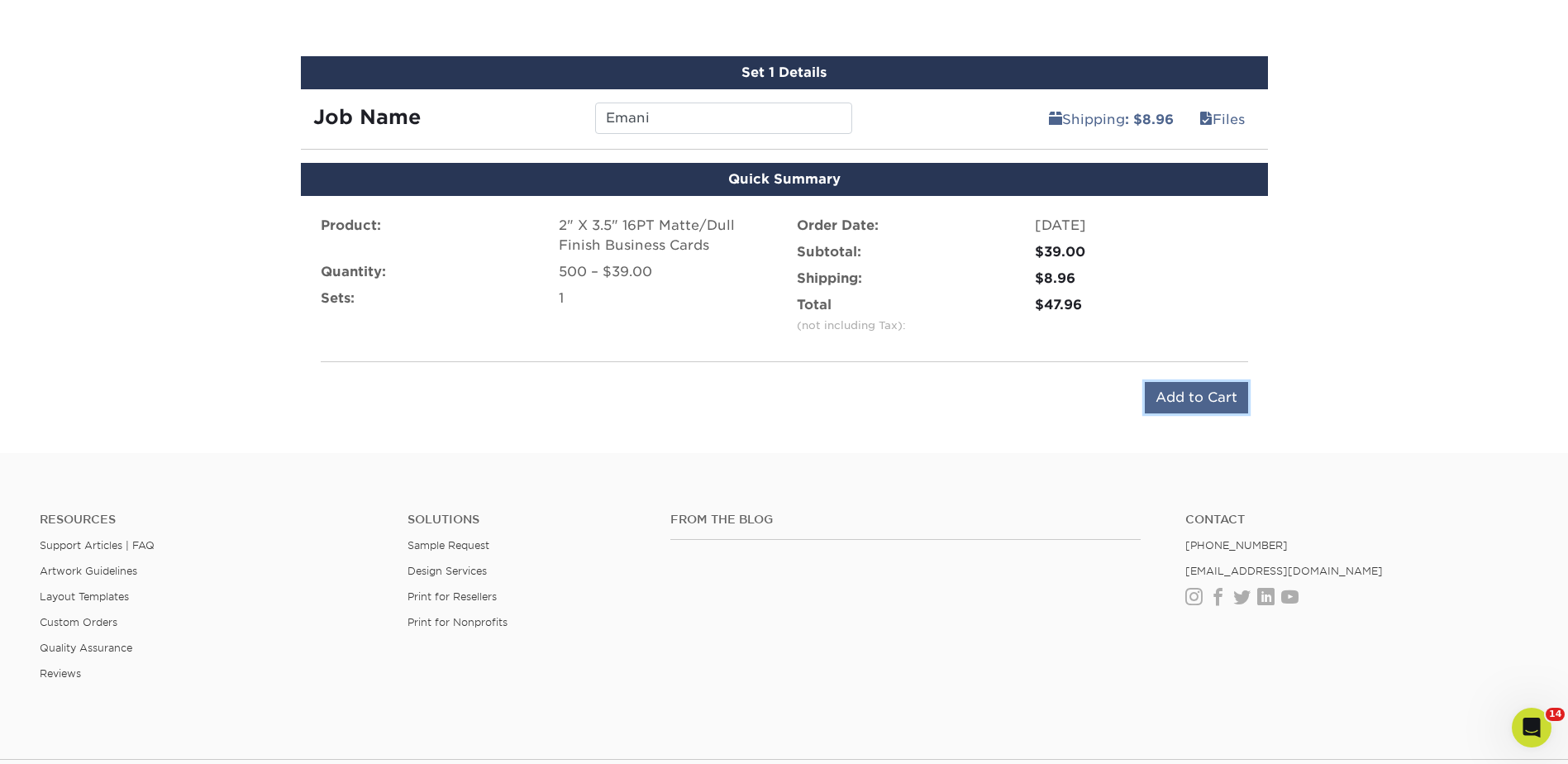
click at [1186, 391] on input "Add to Cart" at bounding box center [1197, 397] width 104 height 31
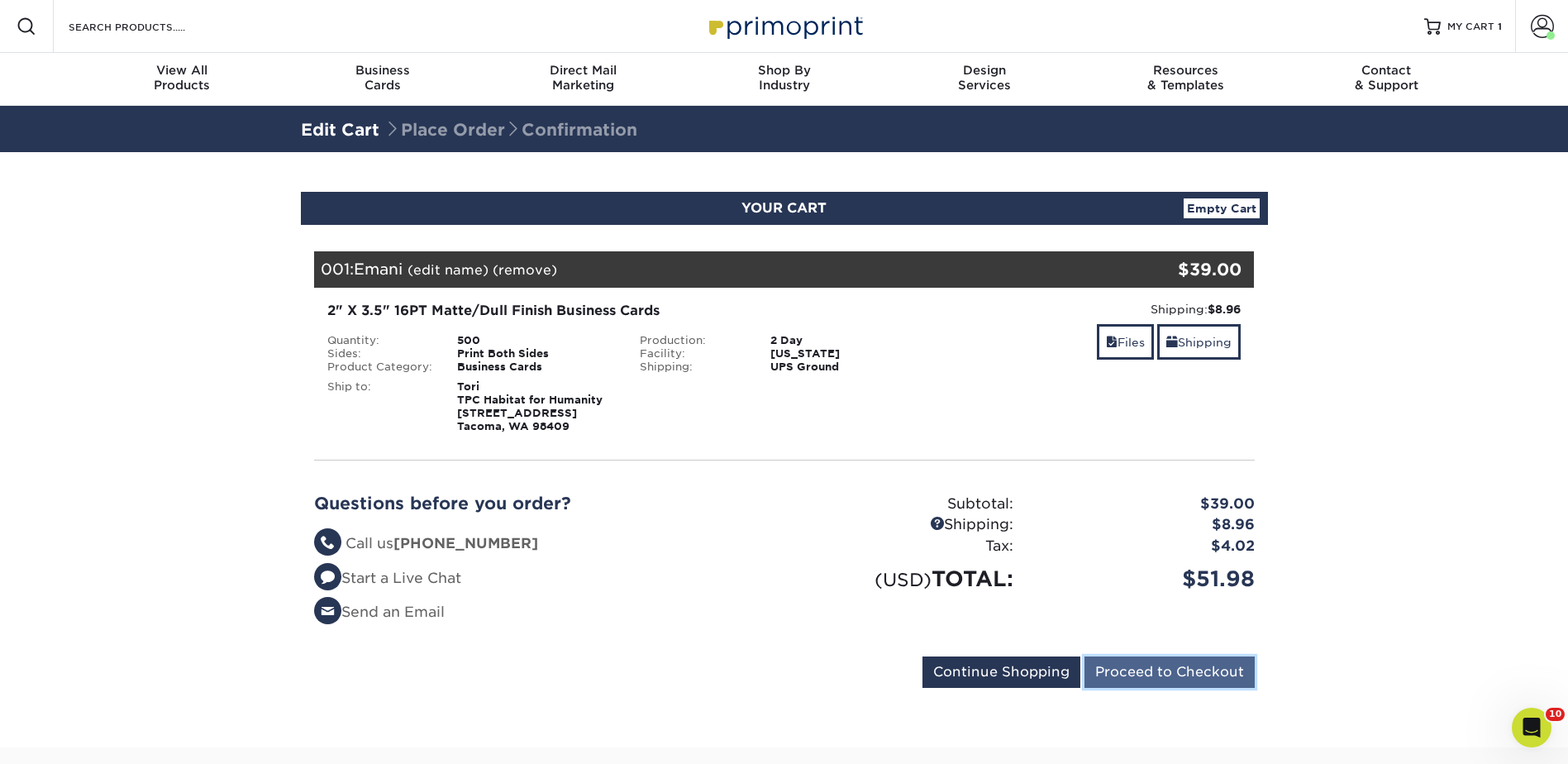
click at [1170, 669] on input "Proceed to Checkout" at bounding box center [1169, 672] width 170 height 31
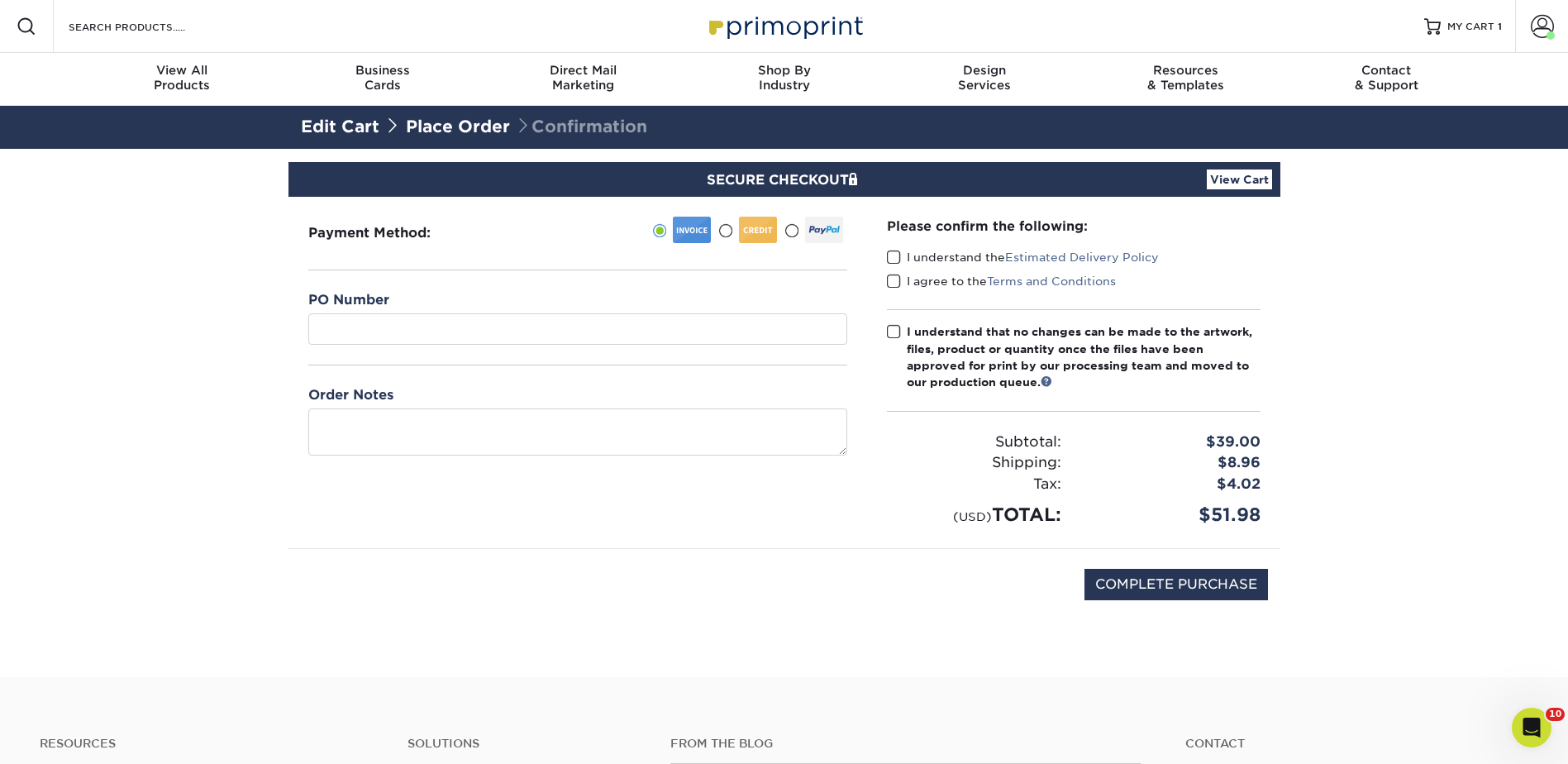
drag, startPoint x: 894, startPoint y: 256, endPoint x: 894, endPoint y: 269, distance: 13.0
click at [894, 259] on span at bounding box center [894, 257] width 14 height 15
click at [0, 0] on input "I understand the Estimated Delivery Policy" at bounding box center [0, 0] width 0 height 0
click at [893, 280] on span at bounding box center [894, 281] width 14 height 15
click at [0, 0] on input "I agree to the Terms and Conditions" at bounding box center [0, 0] width 0 height 0
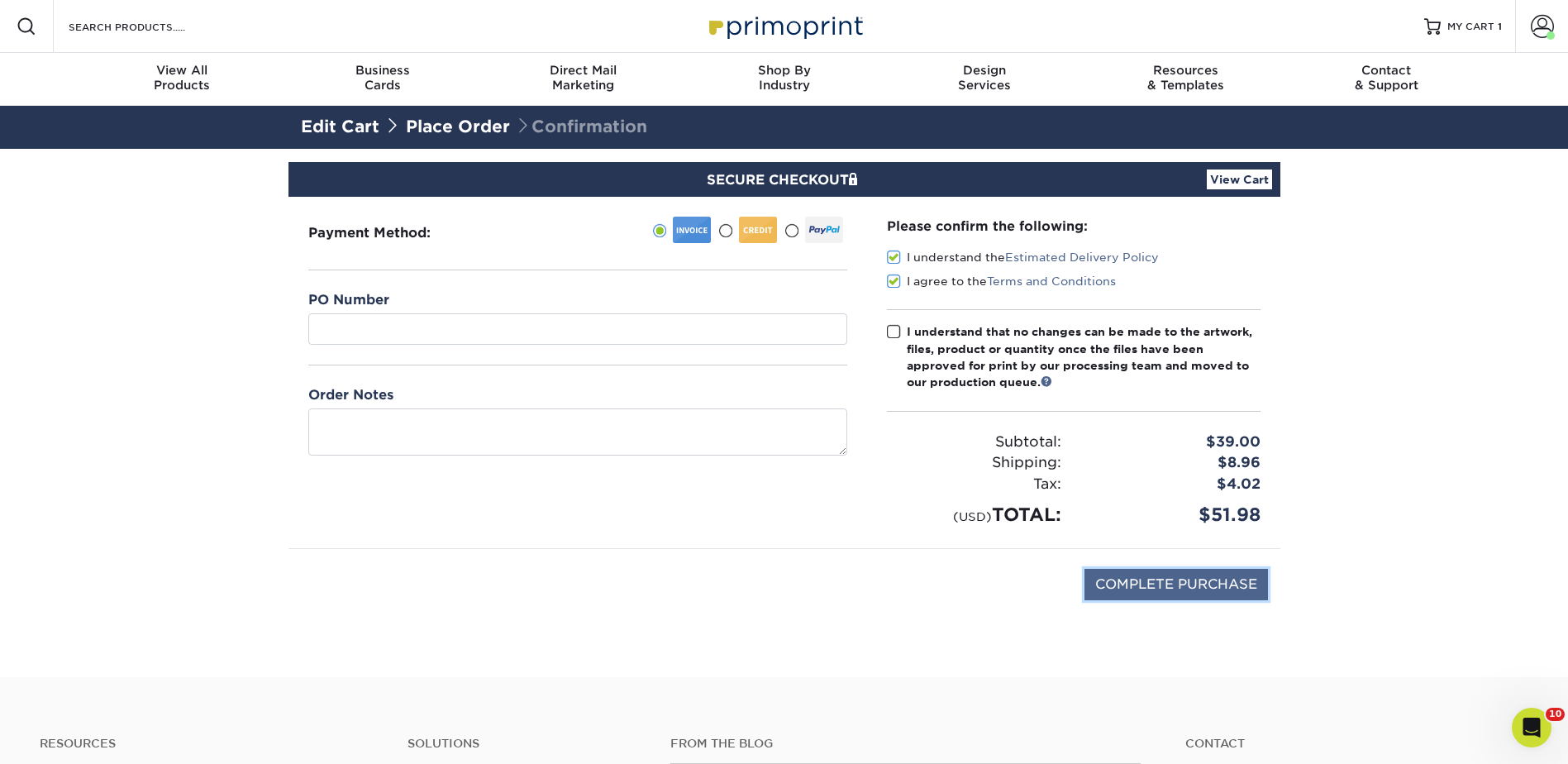
click at [1150, 586] on input "COMPLETE PURCHASE" at bounding box center [1176, 584] width 184 height 31
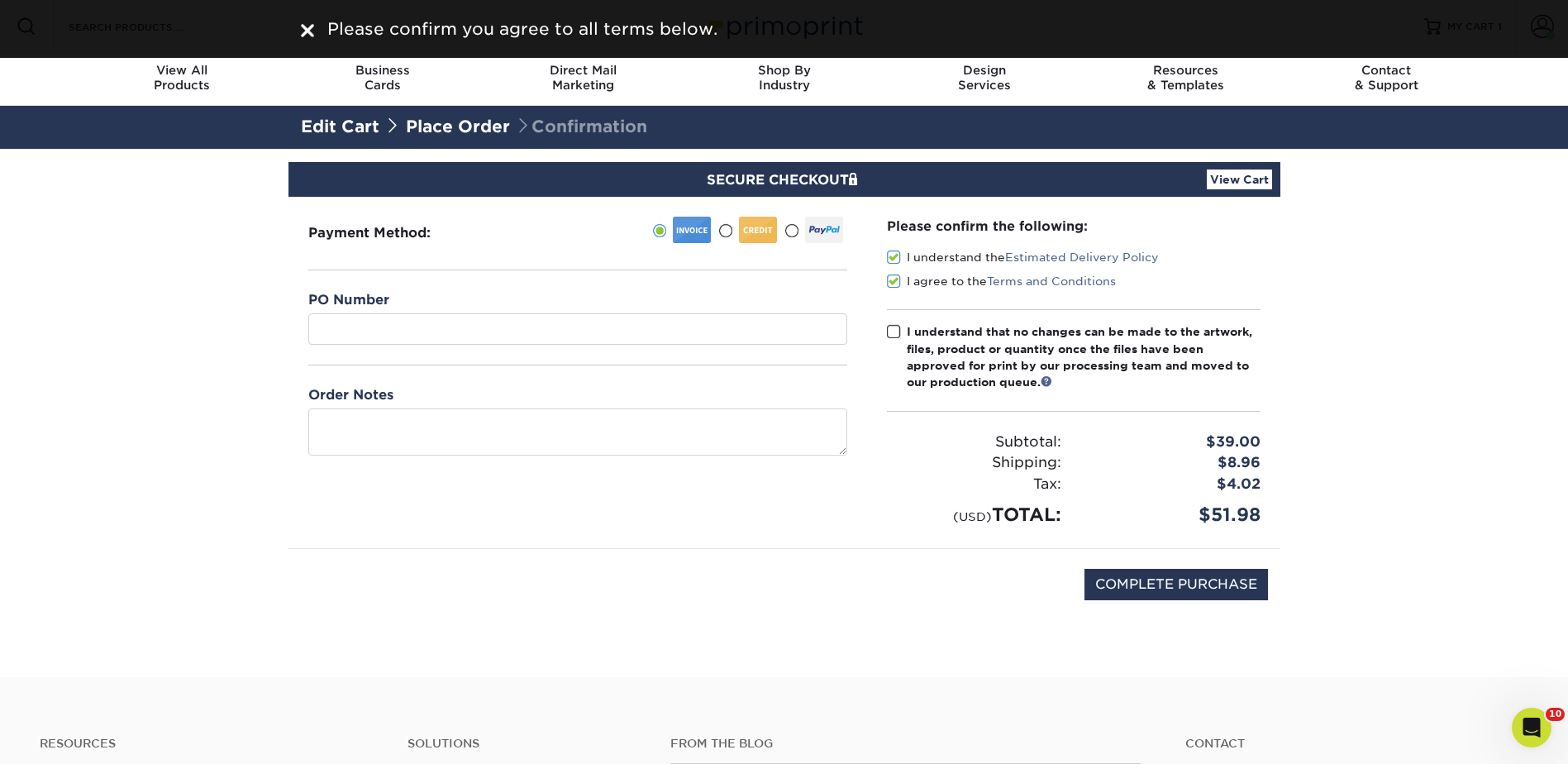
click at [890, 329] on span at bounding box center [894, 332] width 14 height 15
click at [0, 0] on input "I understand that no changes can be made to the artwork, files, product or quan…" at bounding box center [0, 0] width 0 height 0
click at [1172, 578] on input "COMPLETE PURCHASE" at bounding box center [1176, 584] width 184 height 31
type input "PROCESSING, PLEASE WAIT..."
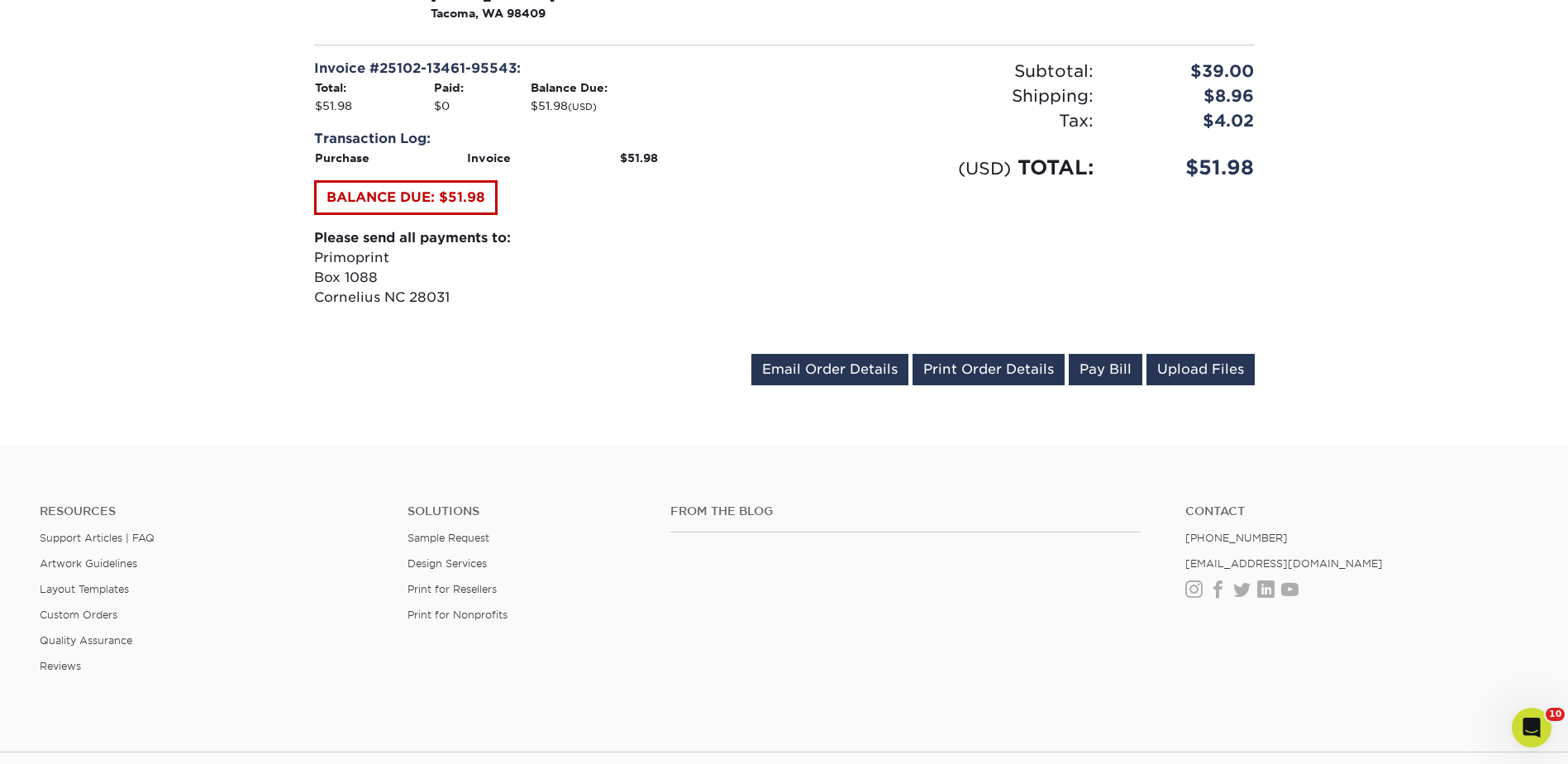
scroll to position [662, 0]
drag, startPoint x: 1022, startPoint y: 366, endPoint x: 115, endPoint y: 673, distance: 957.5
click at [1022, 366] on link "Print Order Details" at bounding box center [989, 369] width 152 height 31
